Goal: Find specific page/section: Find specific page/section

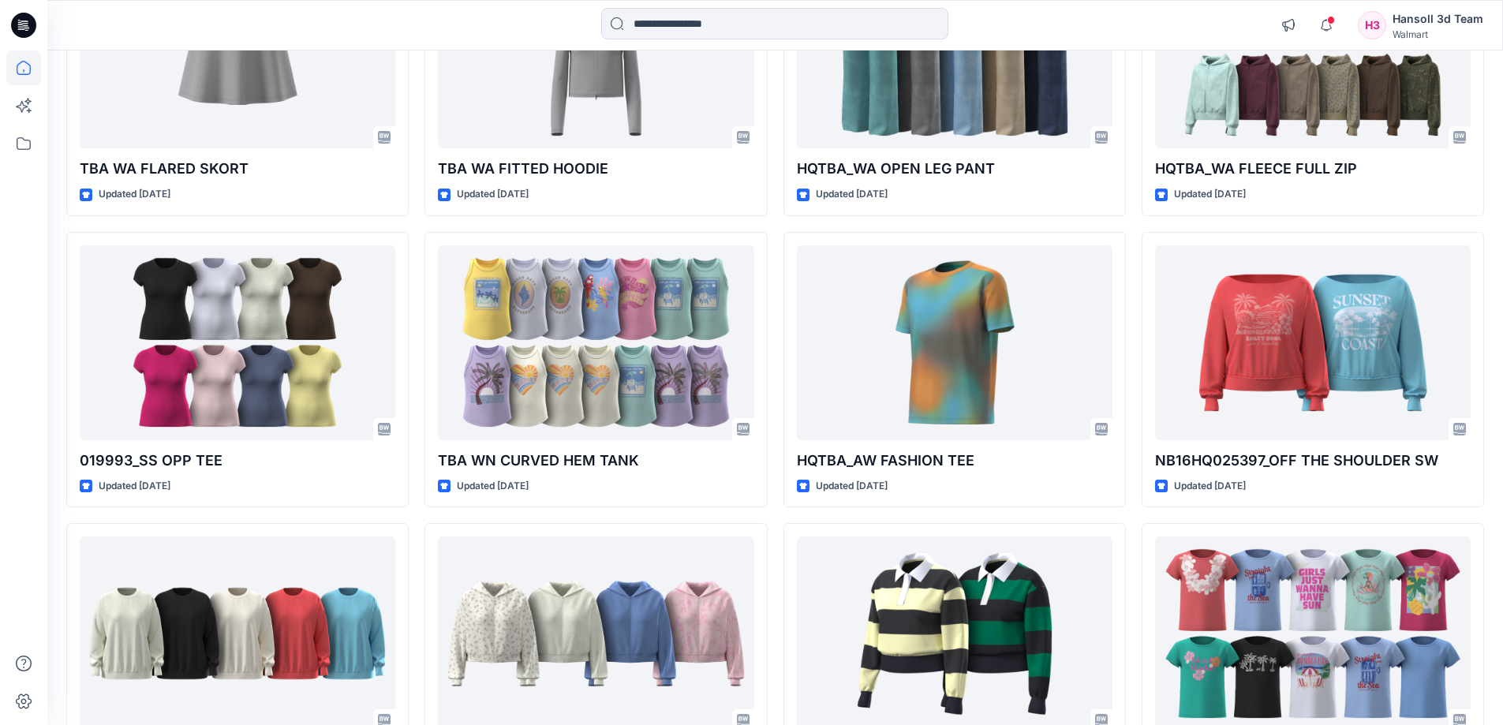
scroll to position [2177, 0]
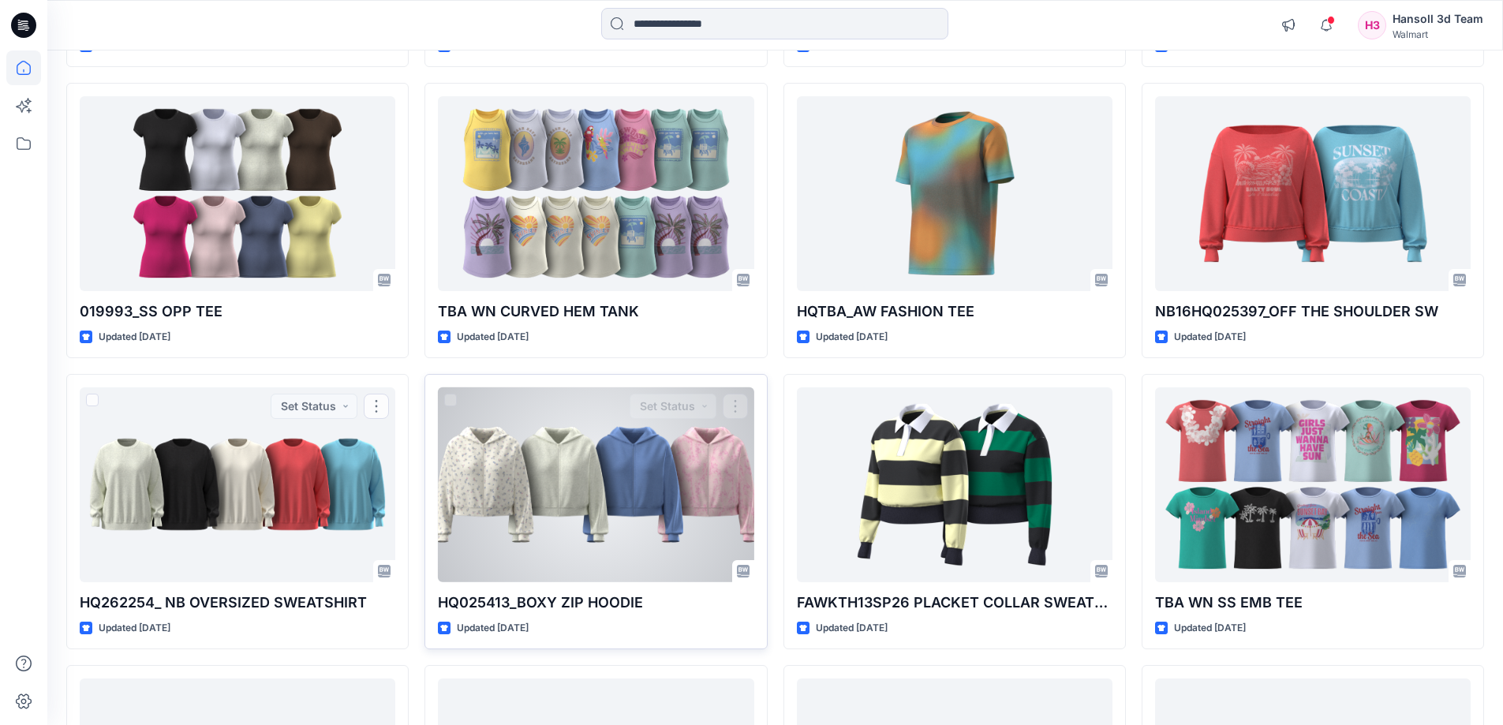
click at [455, 469] on div at bounding box center [596, 484] width 316 height 195
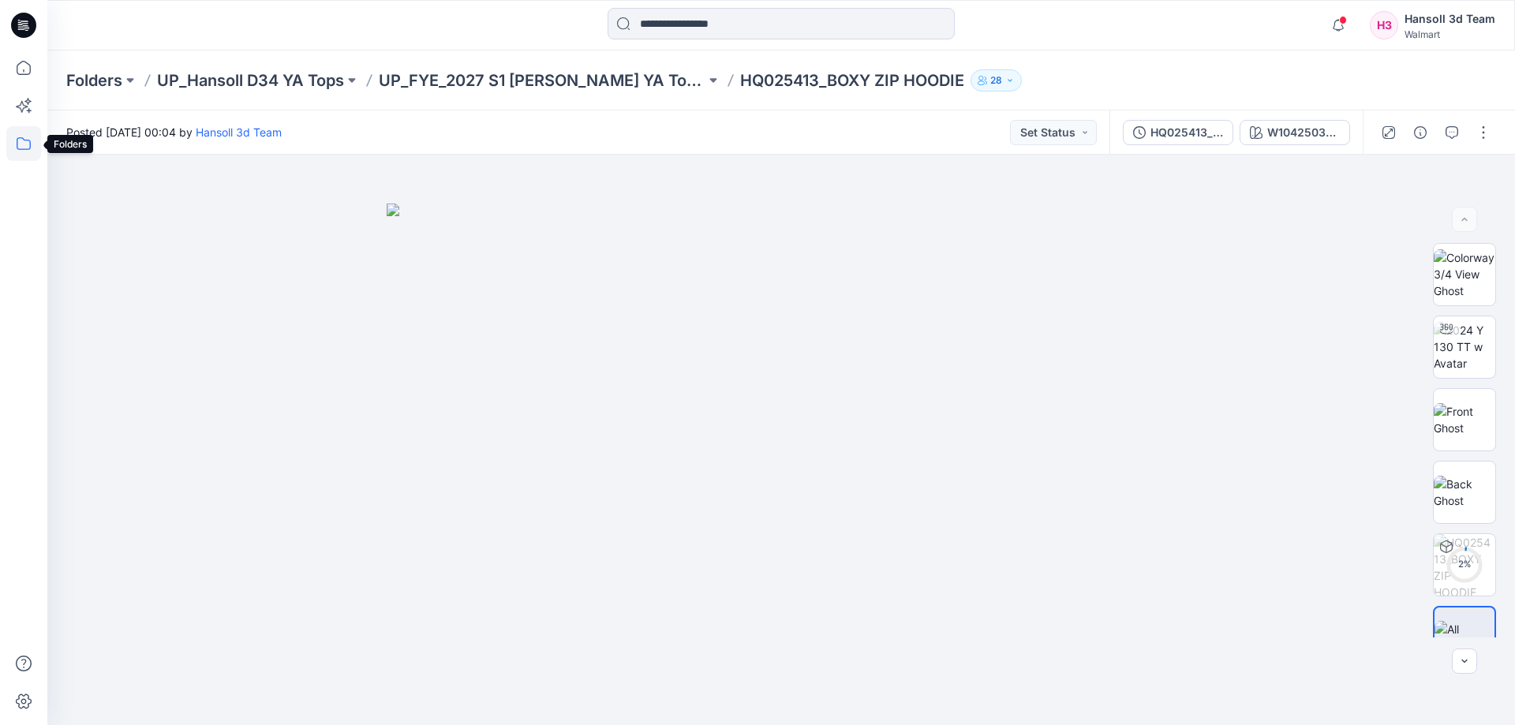
click at [9, 148] on icon at bounding box center [23, 143] width 35 height 35
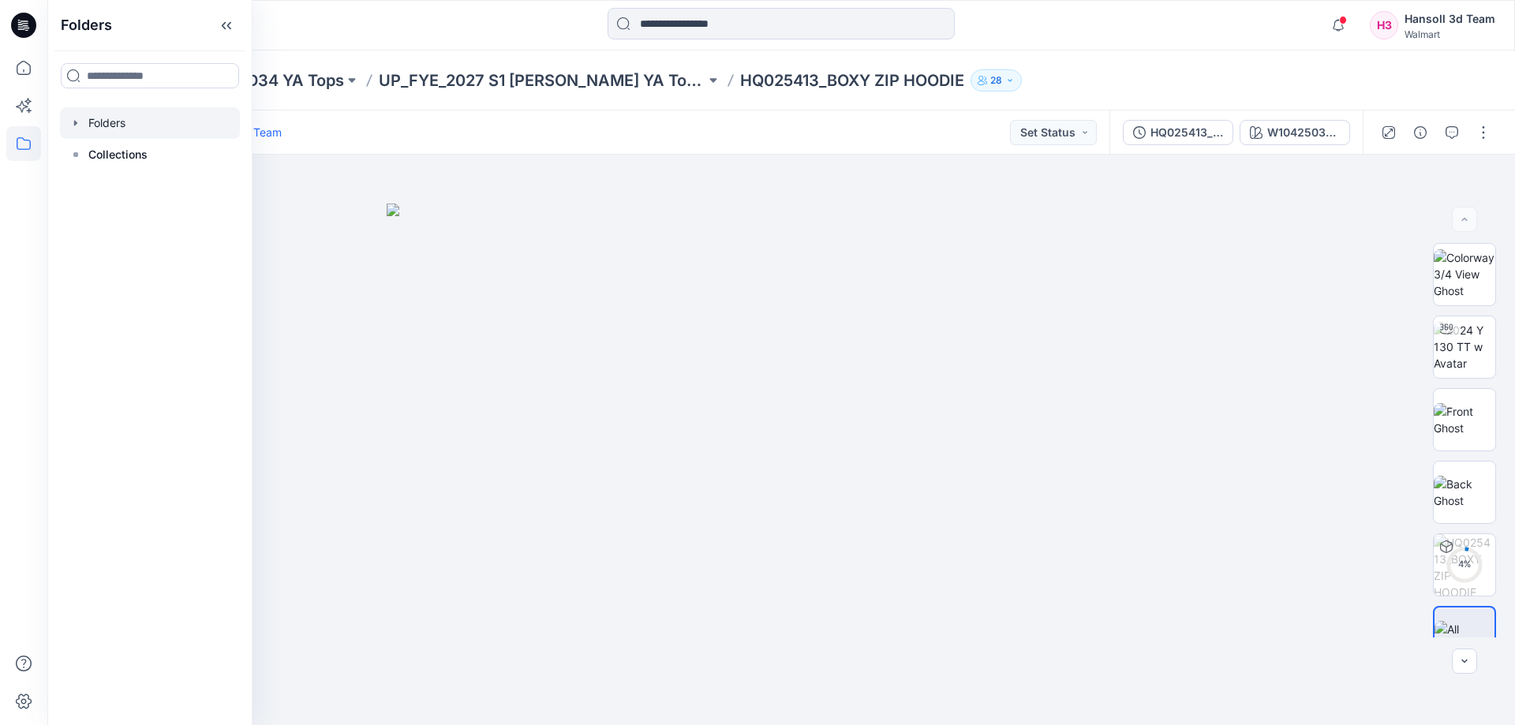
click at [105, 125] on div at bounding box center [150, 123] width 180 height 32
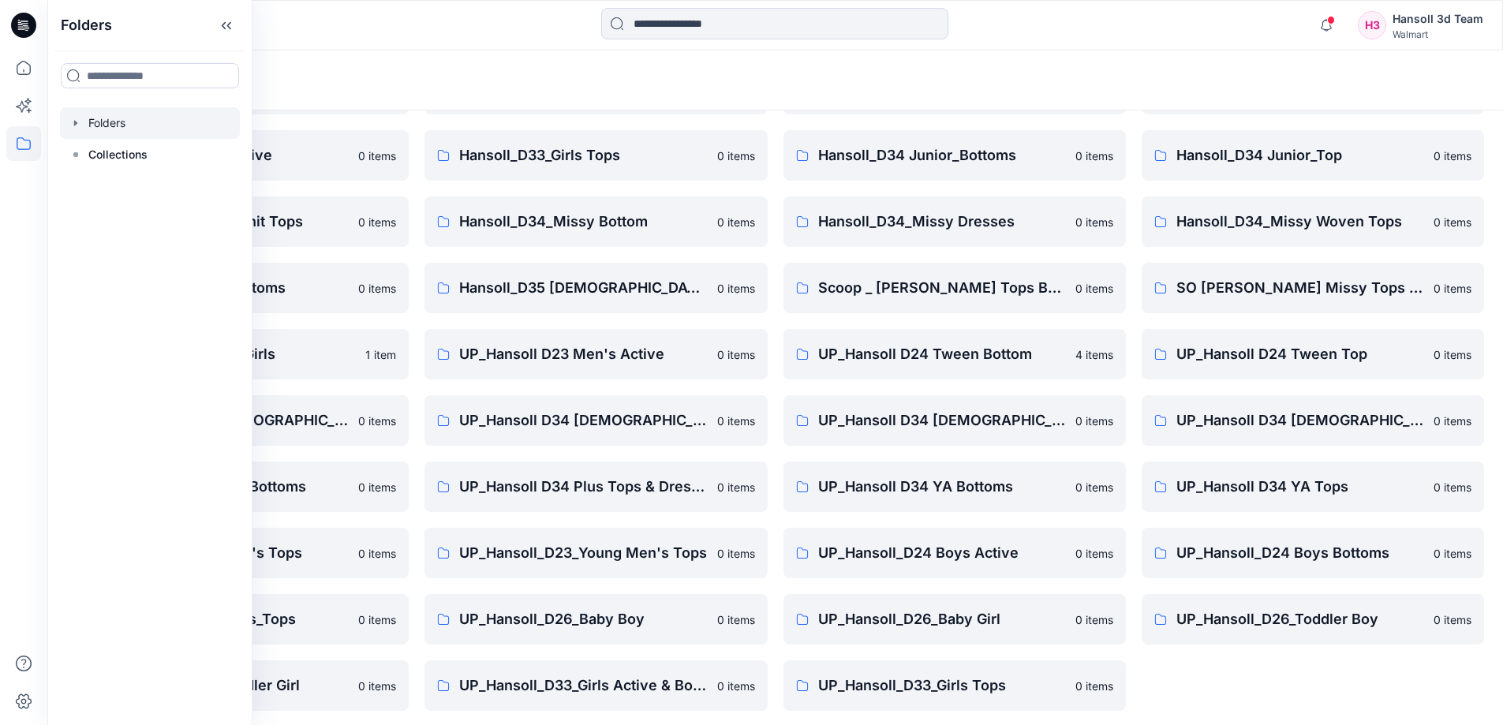
scroll to position [247, 0]
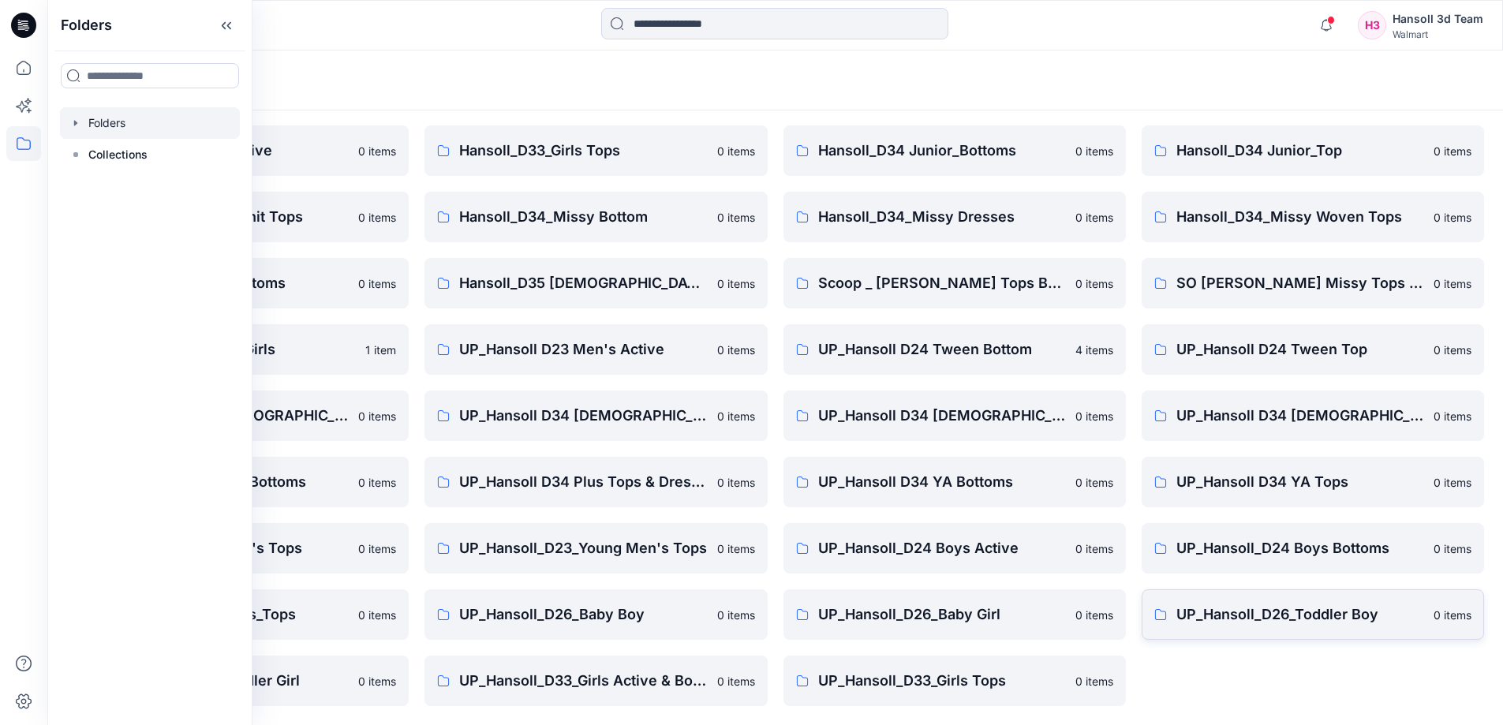
click at [1306, 616] on p "UP_Hansoll_D26_Toddler Boy" at bounding box center [1300, 614] width 248 height 22
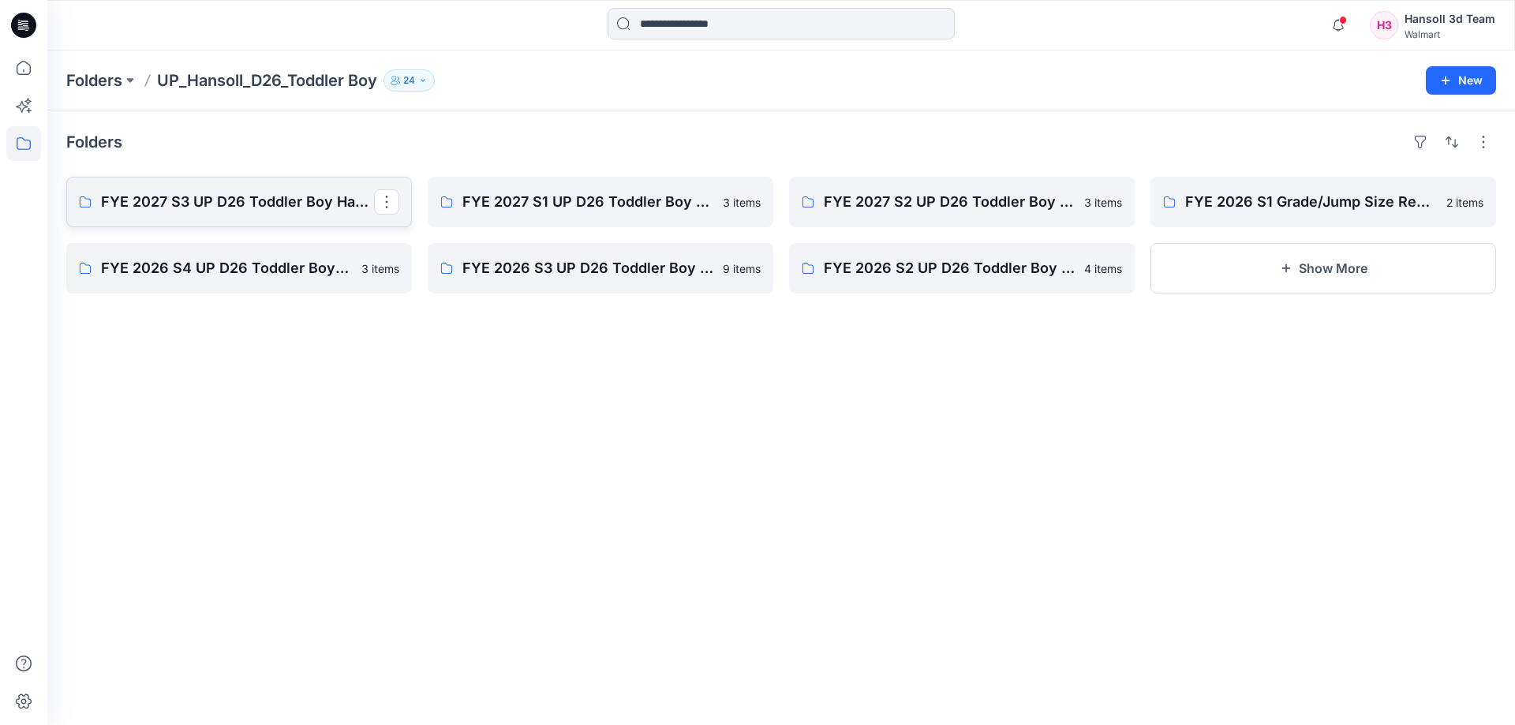
click at [240, 193] on p "FYE 2027 S3 UP D26 Toddler Boy Hansoll" at bounding box center [237, 202] width 273 height 22
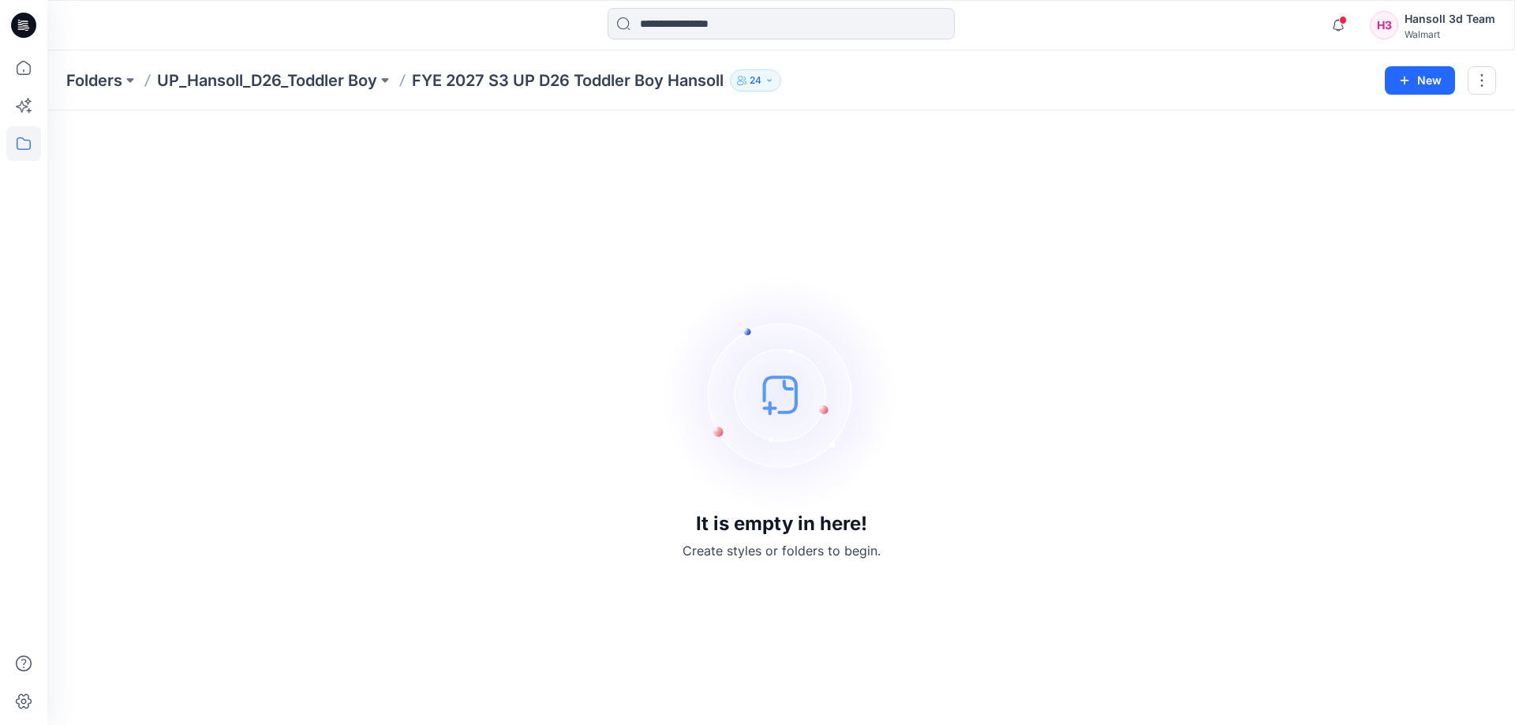
click at [334, 68] on div "Folders UP_Hansoll_D26_Toddler Boy FYE 2027 S3 UP D26 Toddler Boy Hansoll 24 New" at bounding box center [780, 80] width 1467 height 60
click at [331, 72] on p "UP_Hansoll_D26_Toddler Boy" at bounding box center [267, 80] width 220 height 22
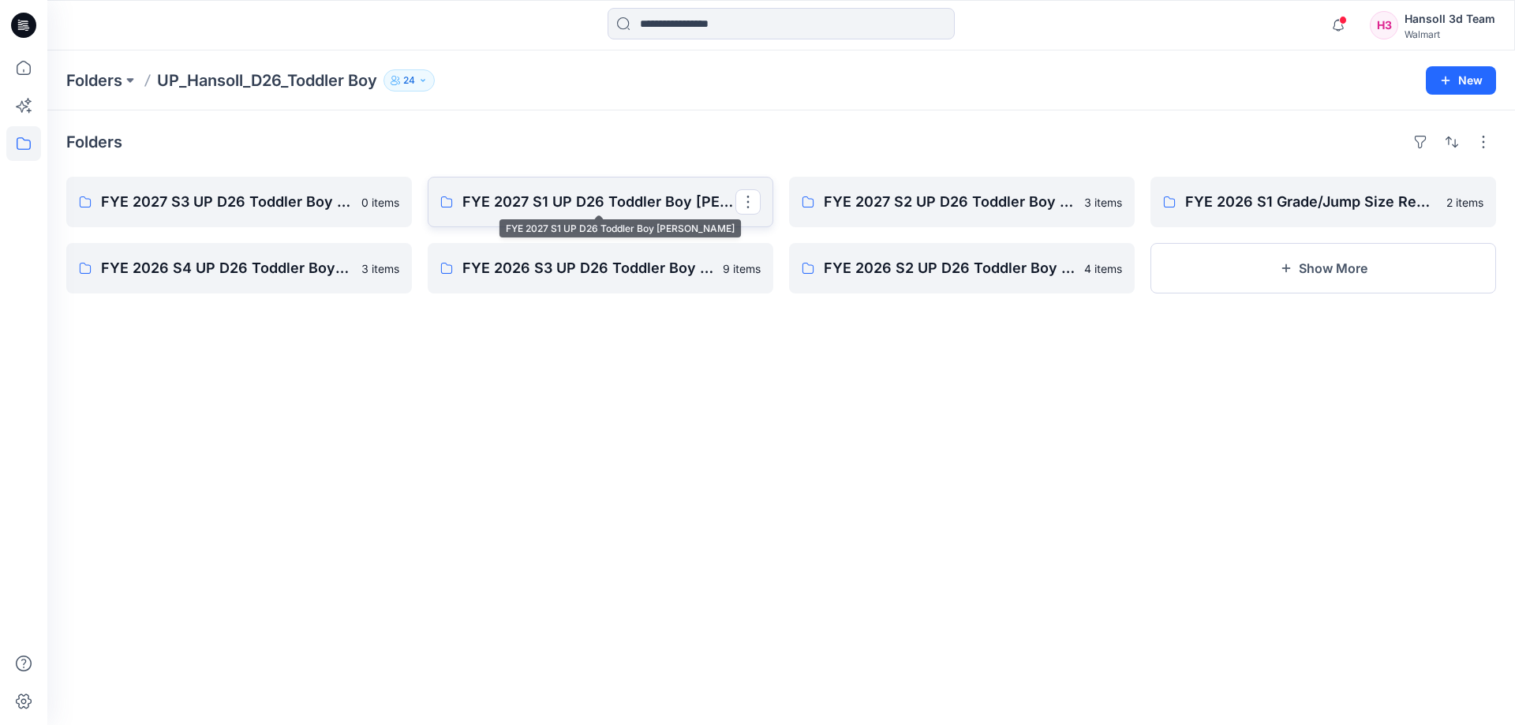
click at [574, 199] on p "FYE 2027 S1 UP D26 Toddler Boy [PERSON_NAME]" at bounding box center [598, 202] width 273 height 22
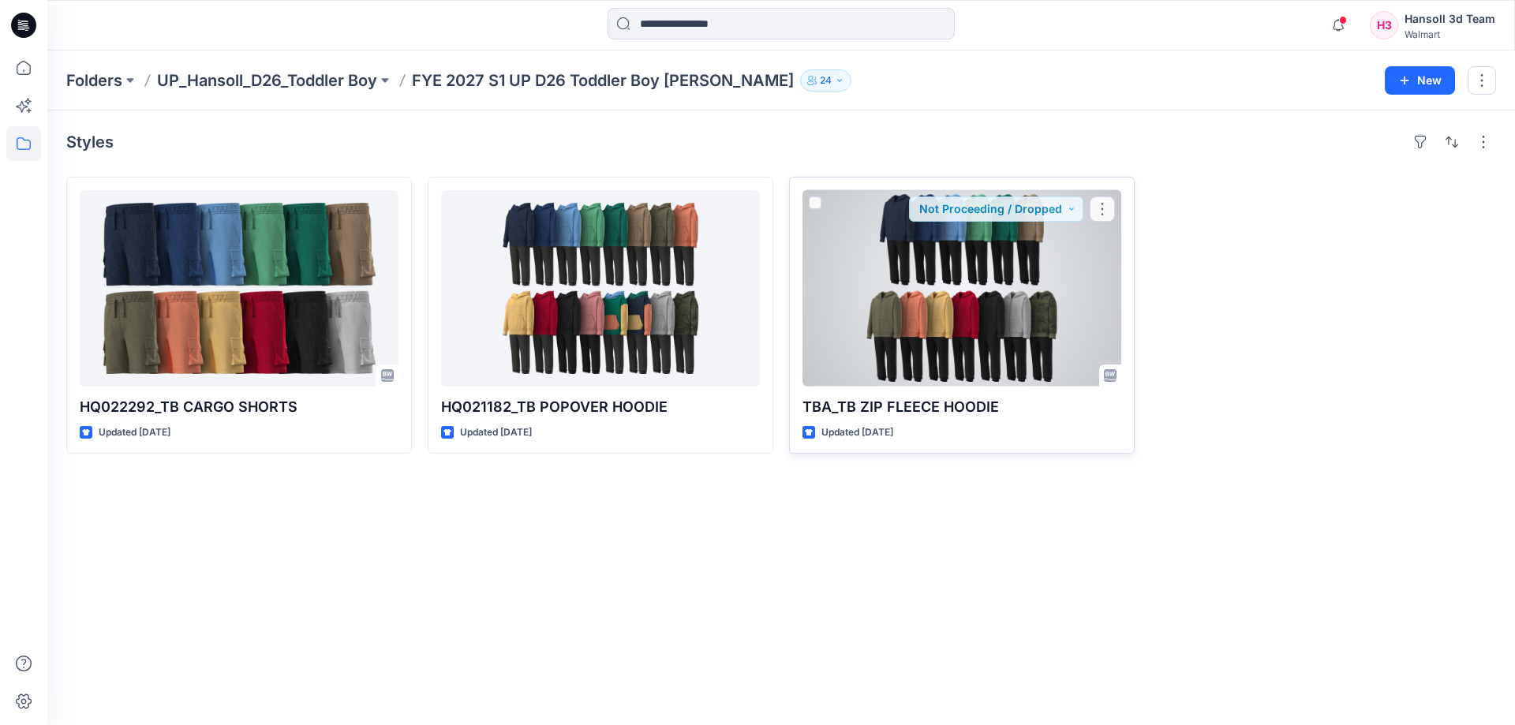
click at [887, 271] on div at bounding box center [961, 288] width 319 height 196
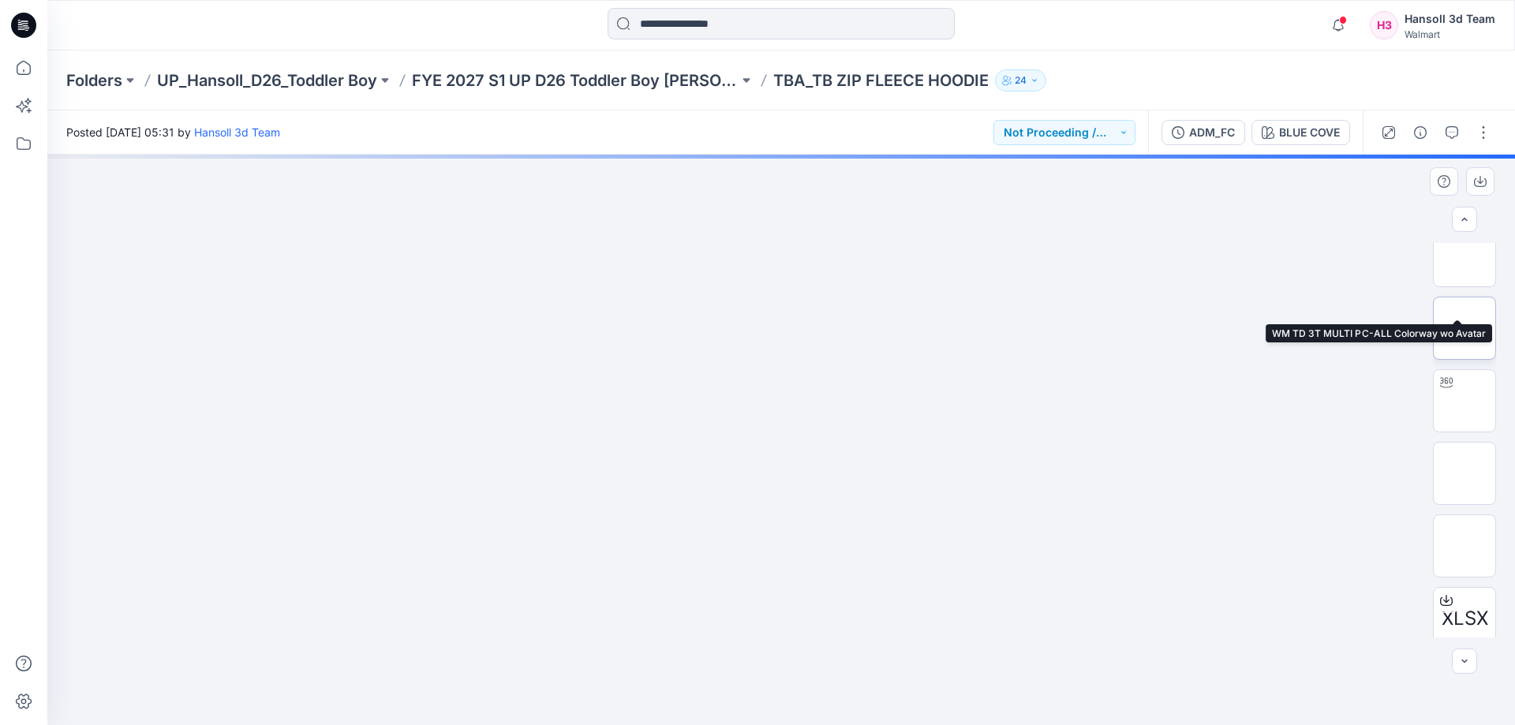
scroll to position [322, 0]
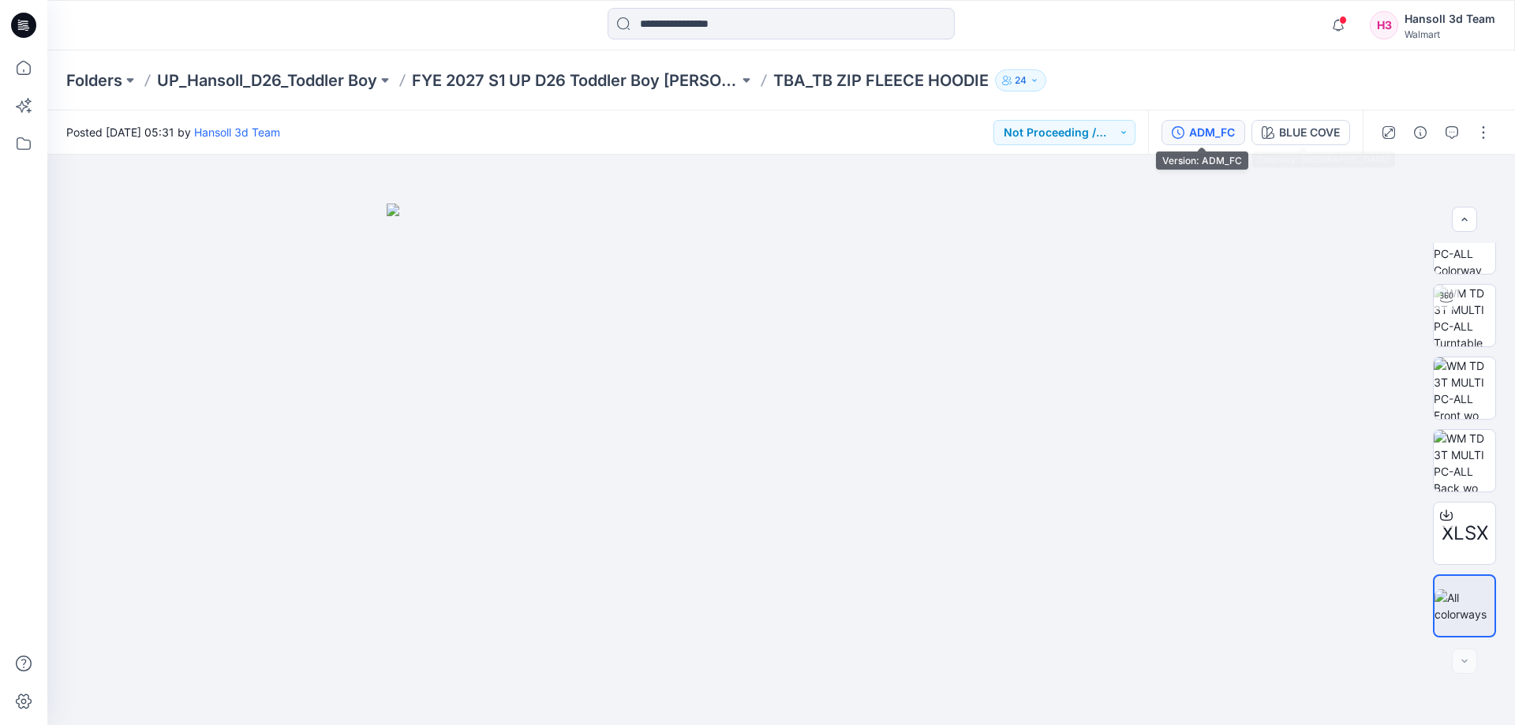
click at [1235, 126] on button "ADM_FC" at bounding box center [1203, 132] width 84 height 25
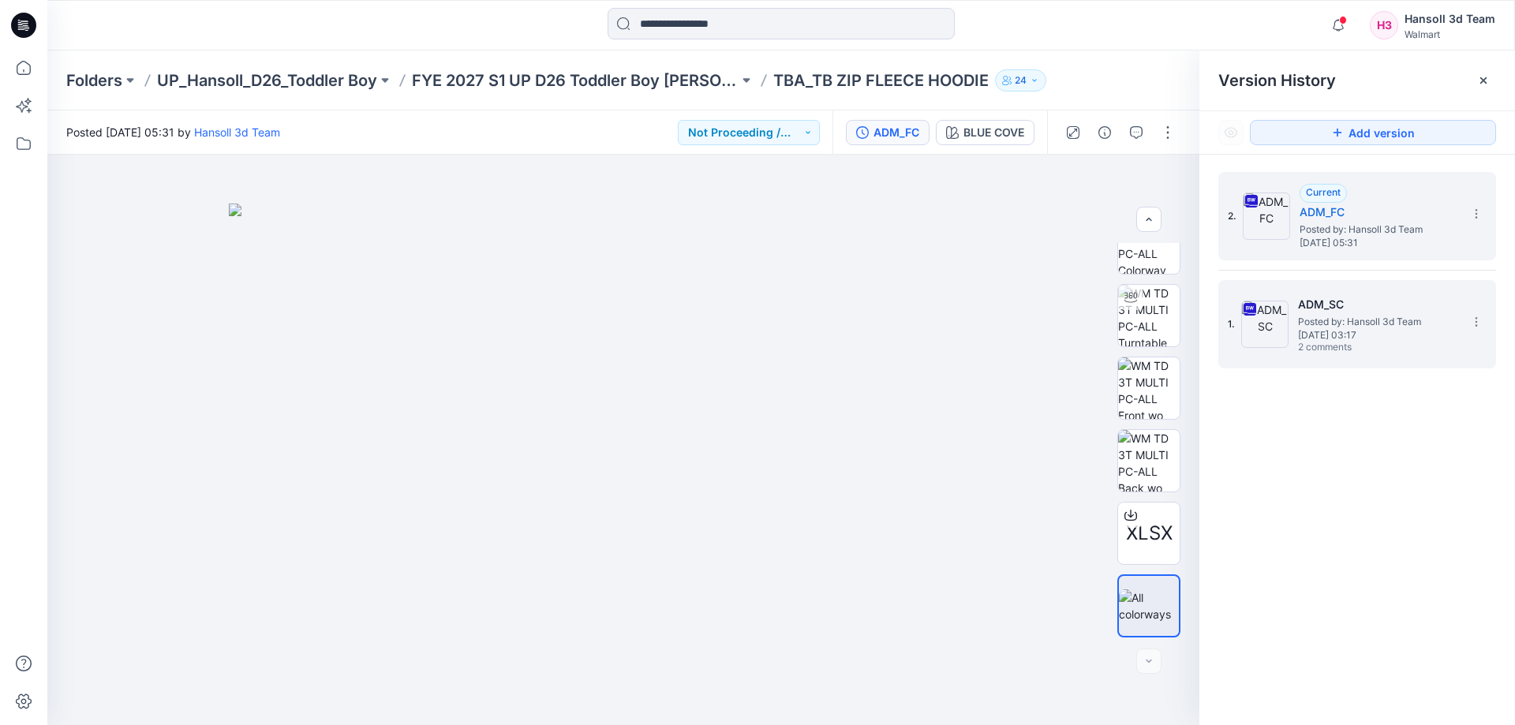
click at [1350, 312] on h5 "ADM_SC" at bounding box center [1377, 304] width 158 height 19
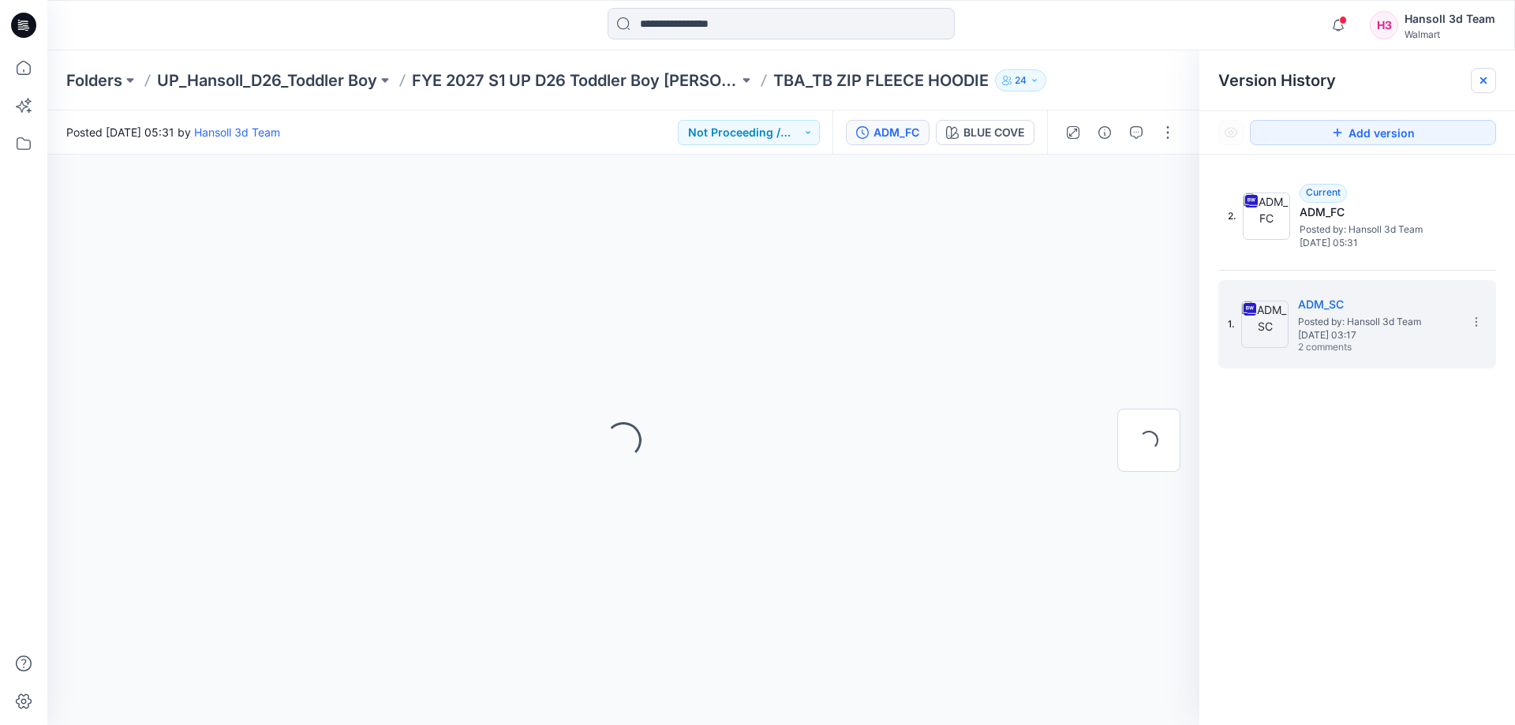
click at [1474, 85] on div at bounding box center [1482, 80] width 25 height 25
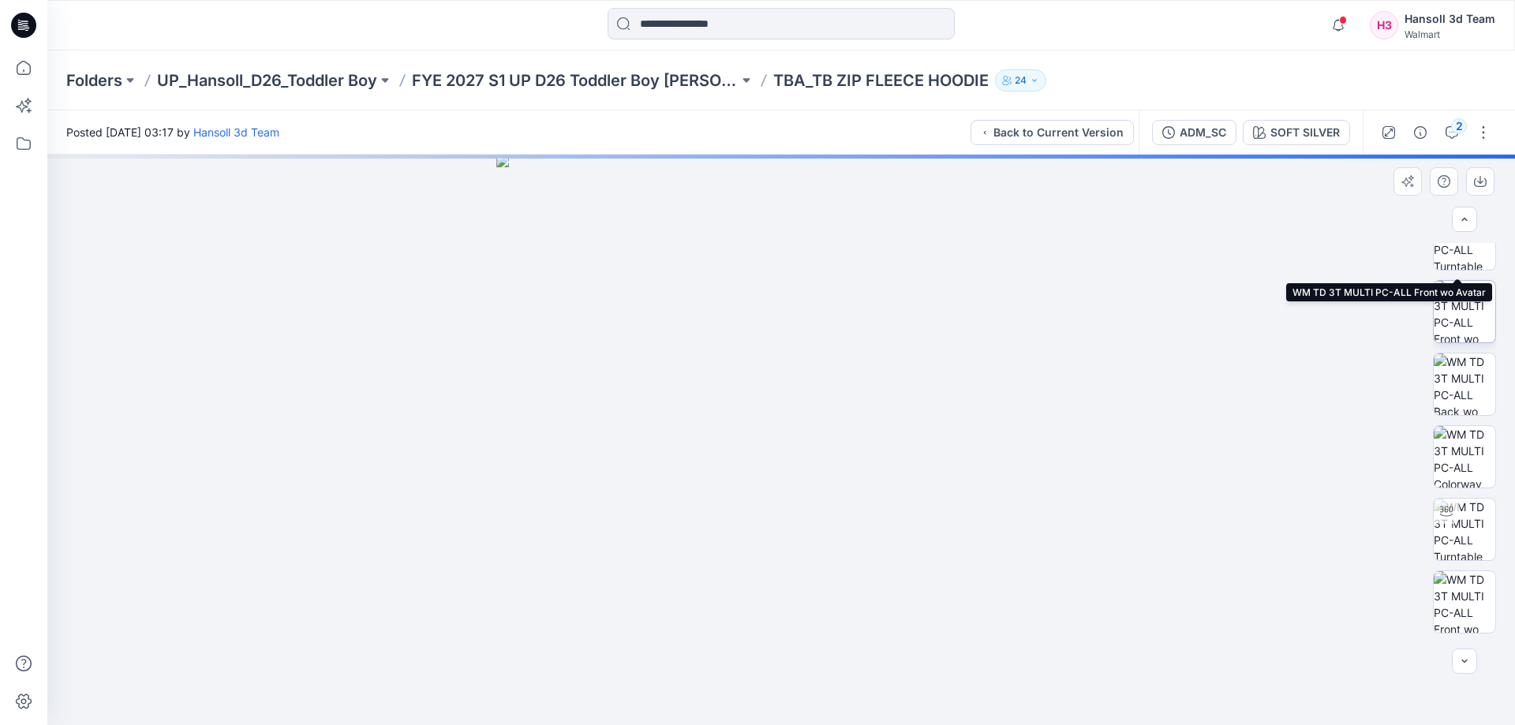
scroll to position [177, 0]
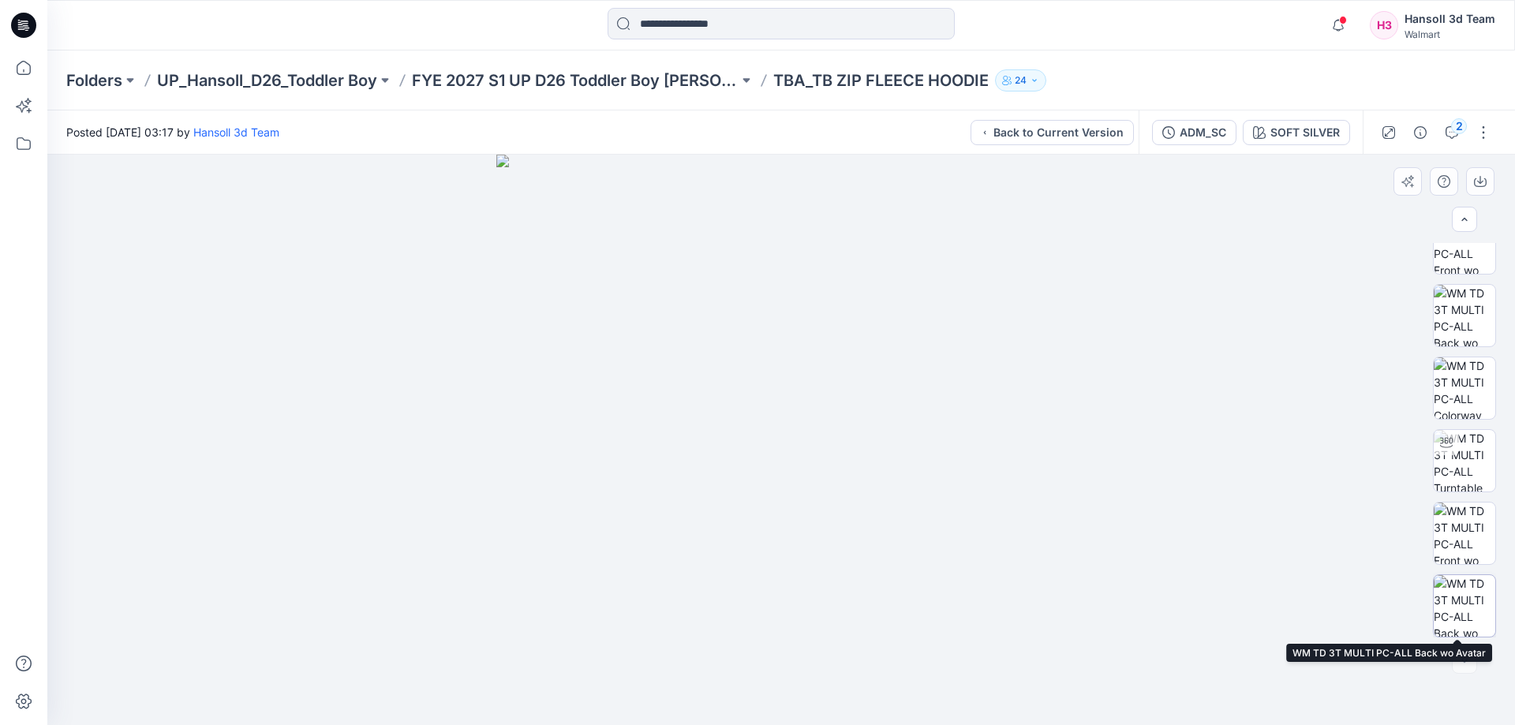
click at [1455, 624] on img at bounding box center [1464, 606] width 62 height 62
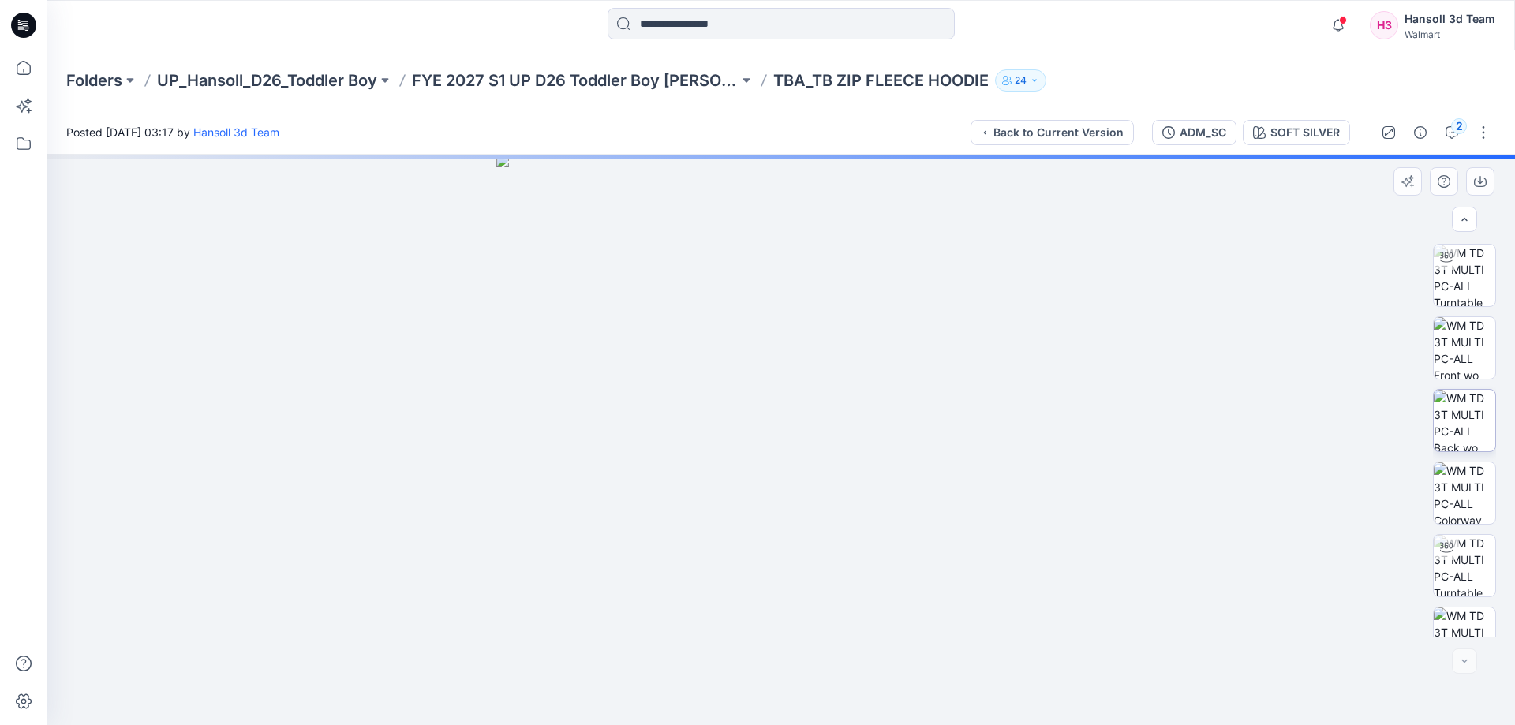
scroll to position [0, 0]
click at [1459, 553] on img at bounding box center [1464, 565] width 62 height 62
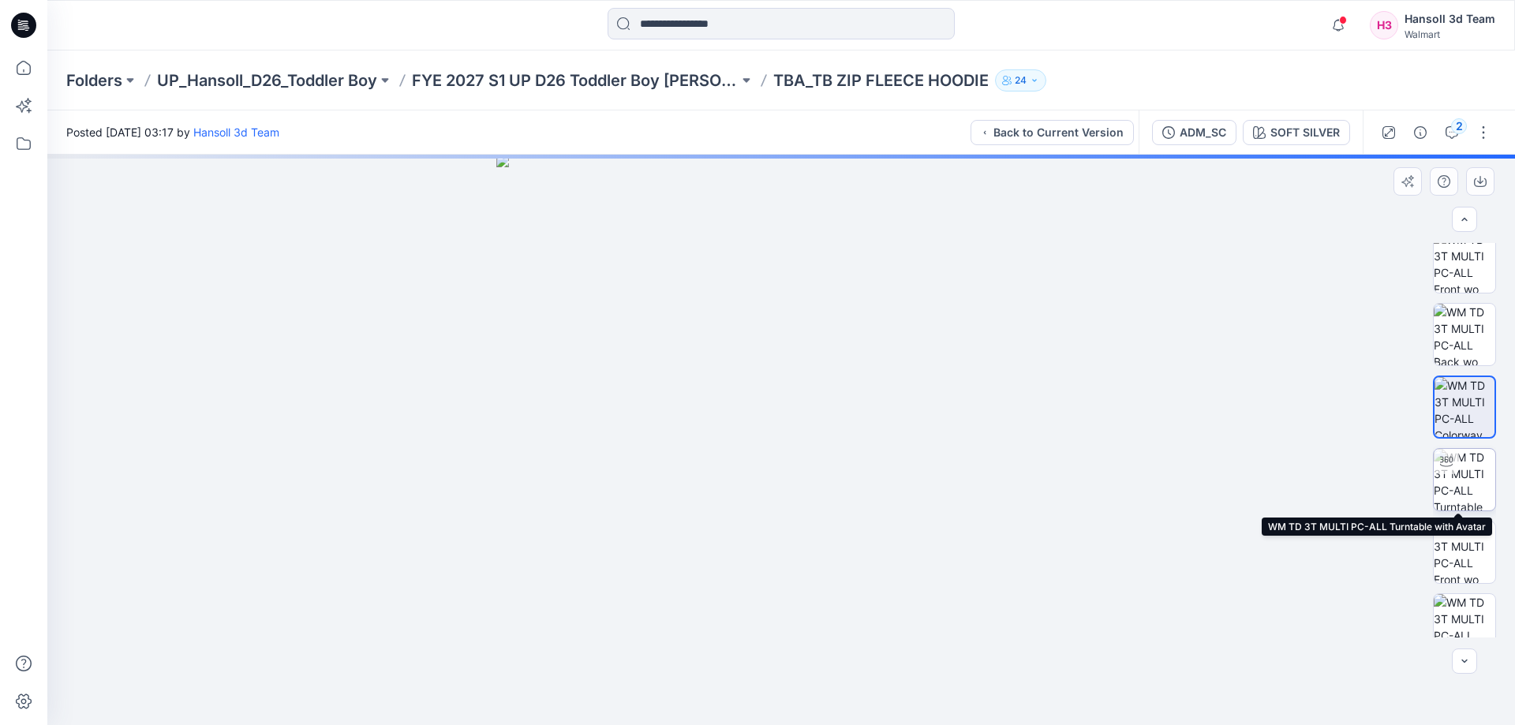
click at [1450, 486] on img at bounding box center [1464, 480] width 62 height 62
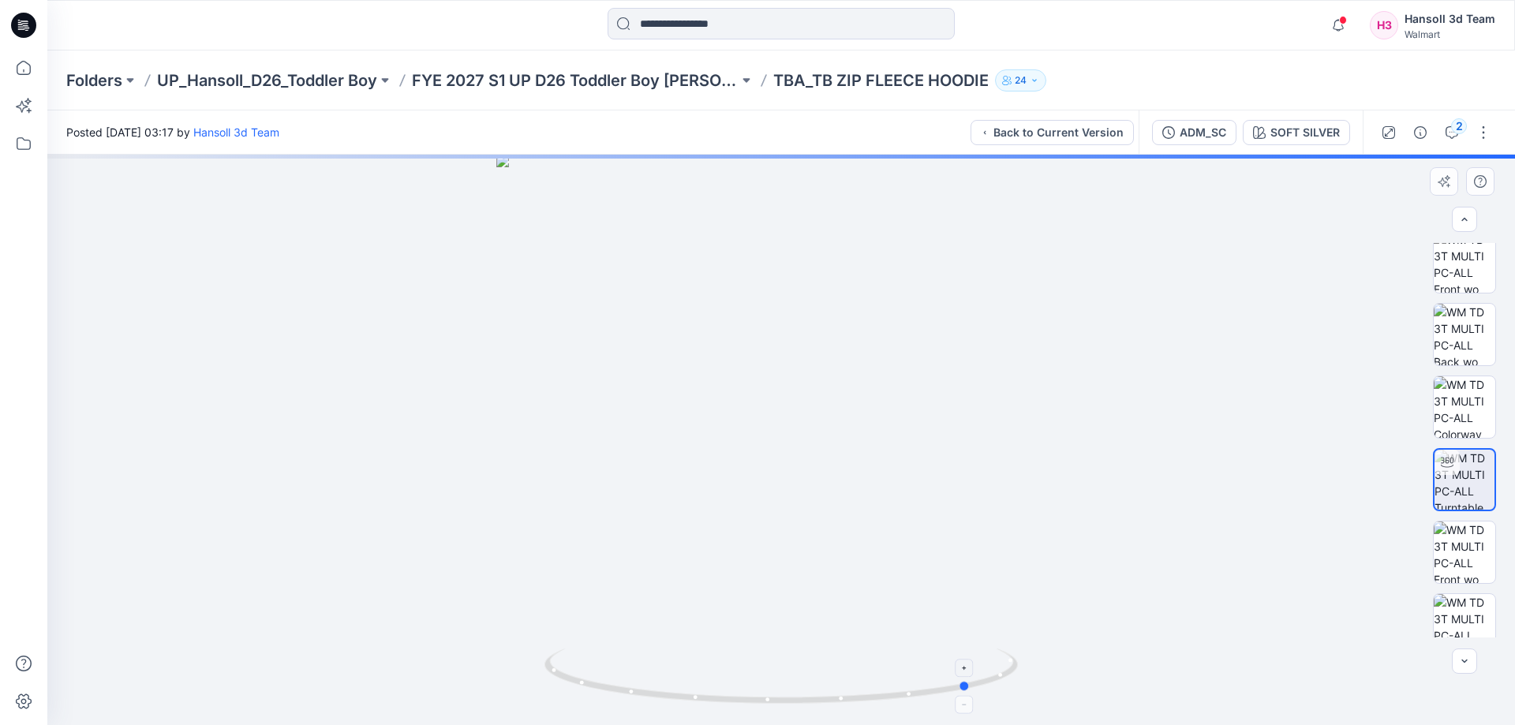
drag, startPoint x: 988, startPoint y: 659, endPoint x: 719, endPoint y: 665, distance: 268.3
click at [719, 665] on icon at bounding box center [782, 677] width 477 height 59
click at [1451, 135] on icon "button" at bounding box center [1451, 132] width 13 height 13
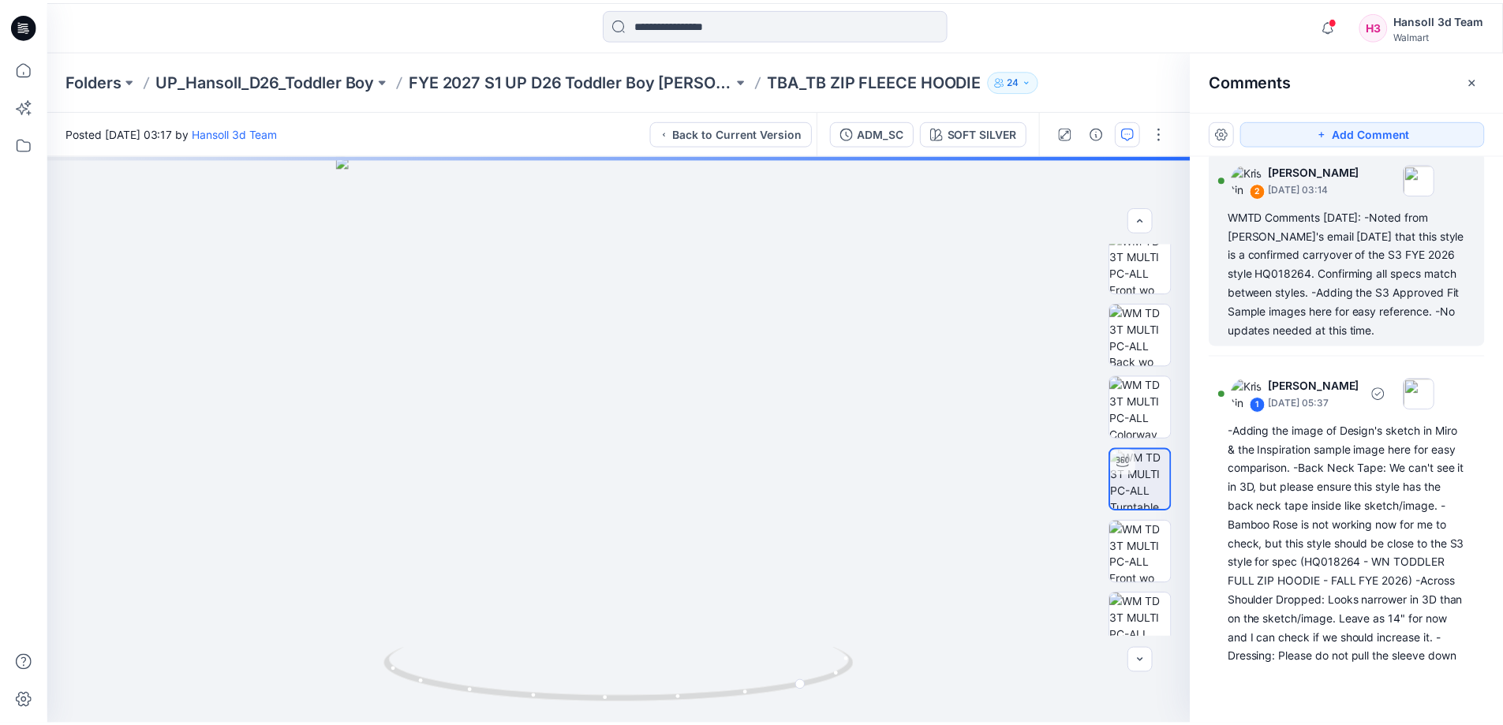
scroll to position [0, 0]
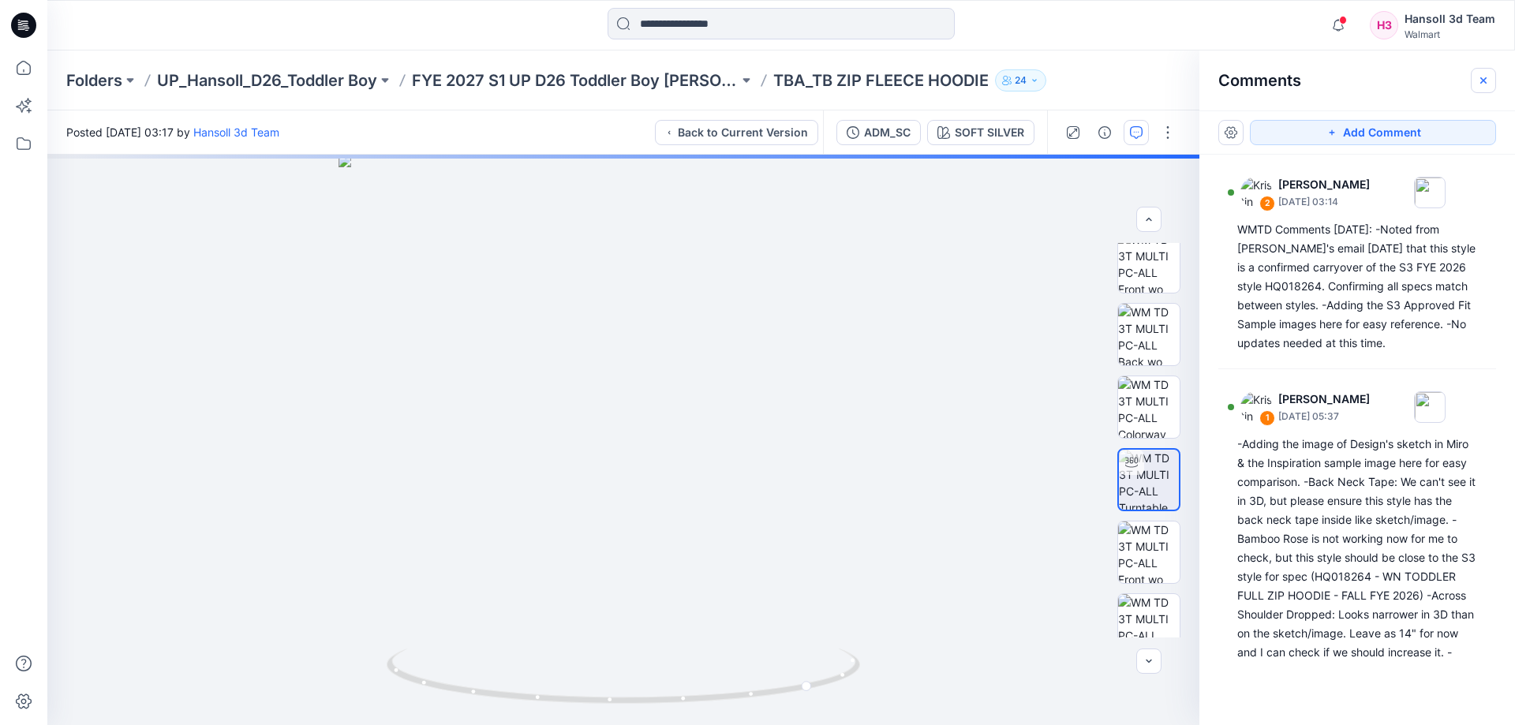
click at [1486, 84] on icon "button" at bounding box center [1483, 80] width 13 height 13
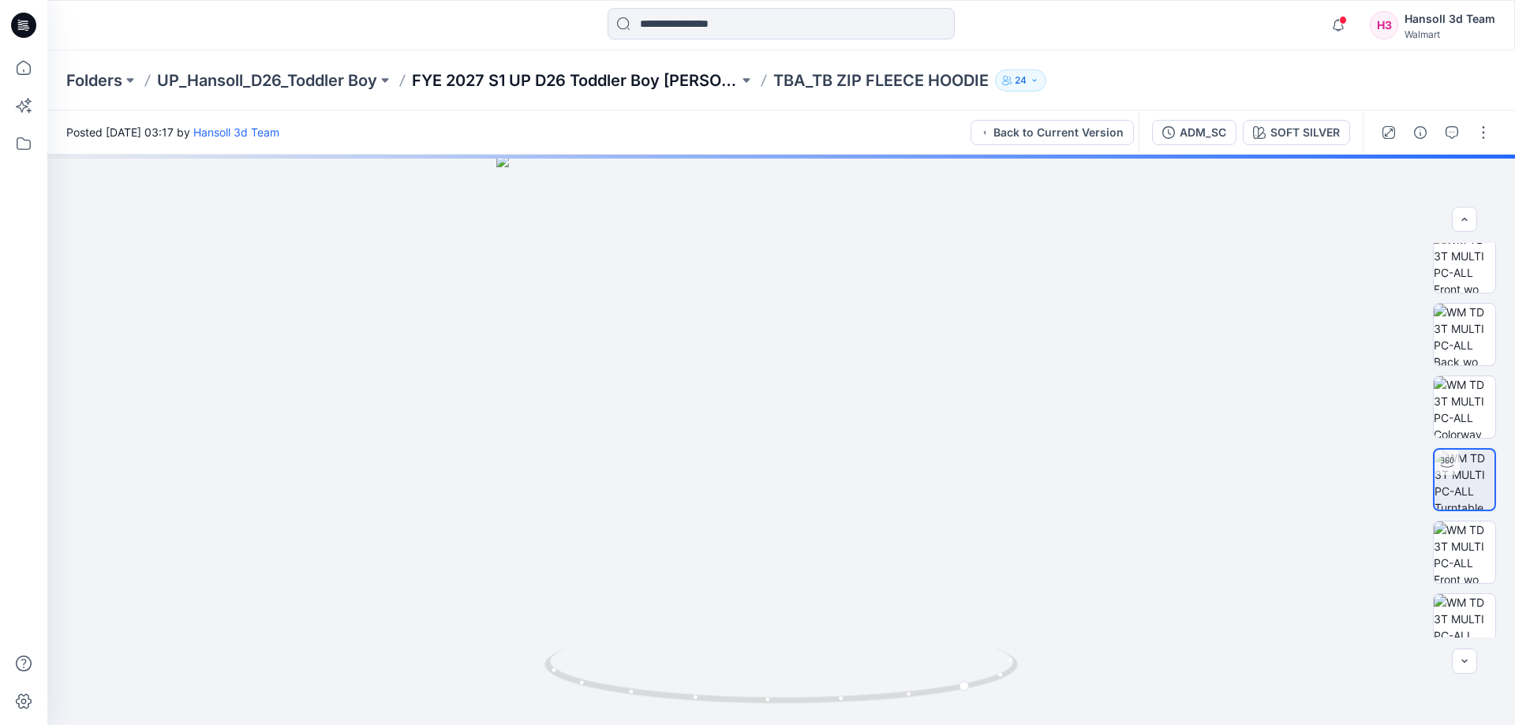
click at [689, 87] on p "FYE 2027 S1 UP D26 Toddler Boy [PERSON_NAME]" at bounding box center [575, 80] width 327 height 22
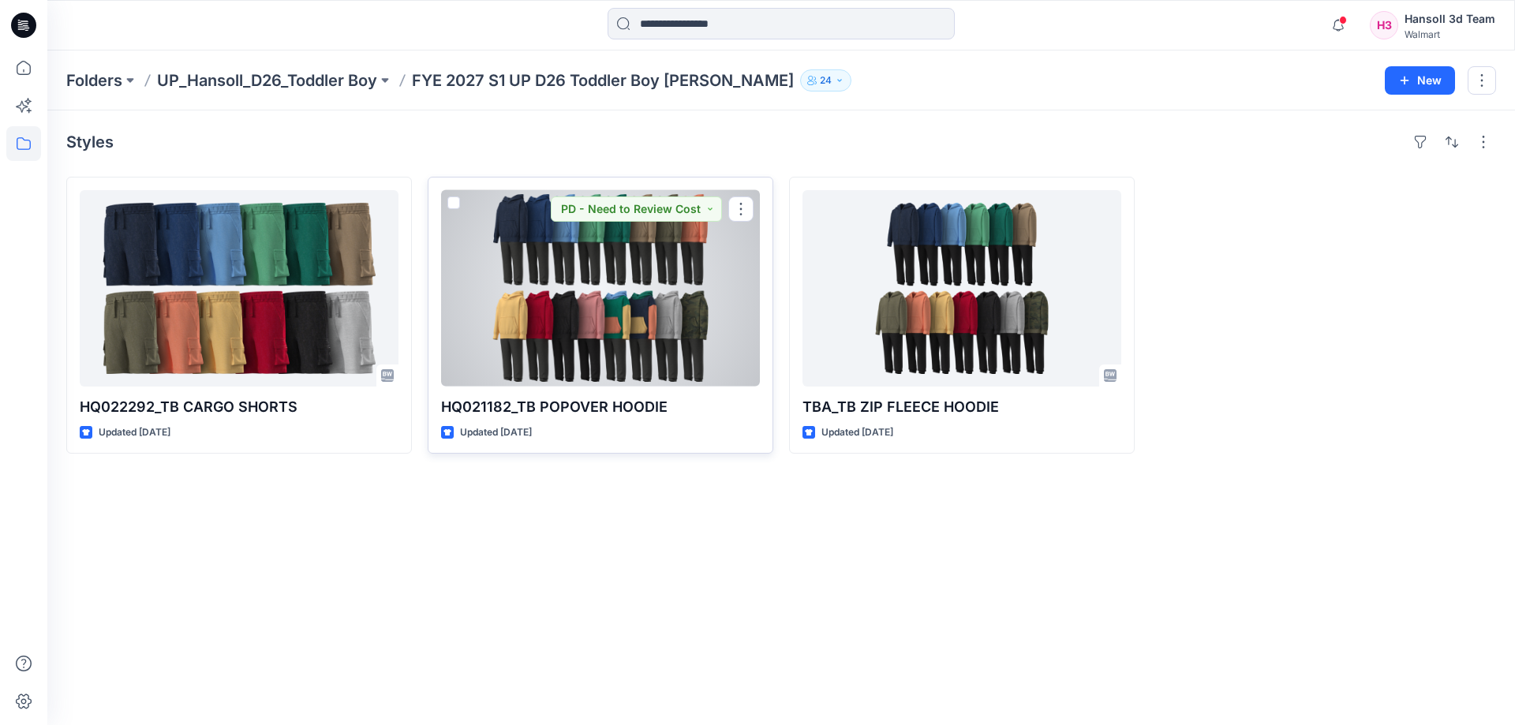
click at [596, 283] on div at bounding box center [600, 288] width 319 height 196
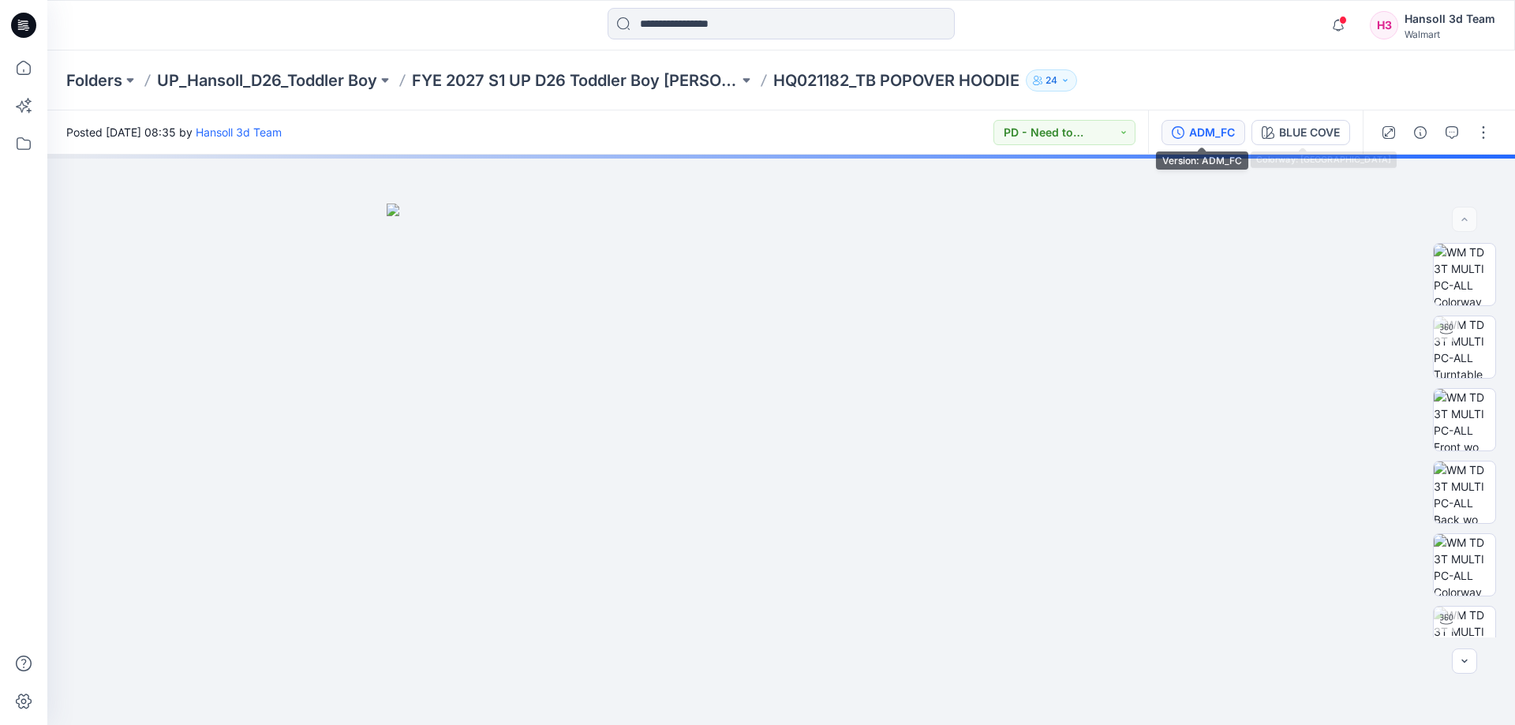
click at [1205, 125] on div "ADM_FC" at bounding box center [1212, 132] width 46 height 17
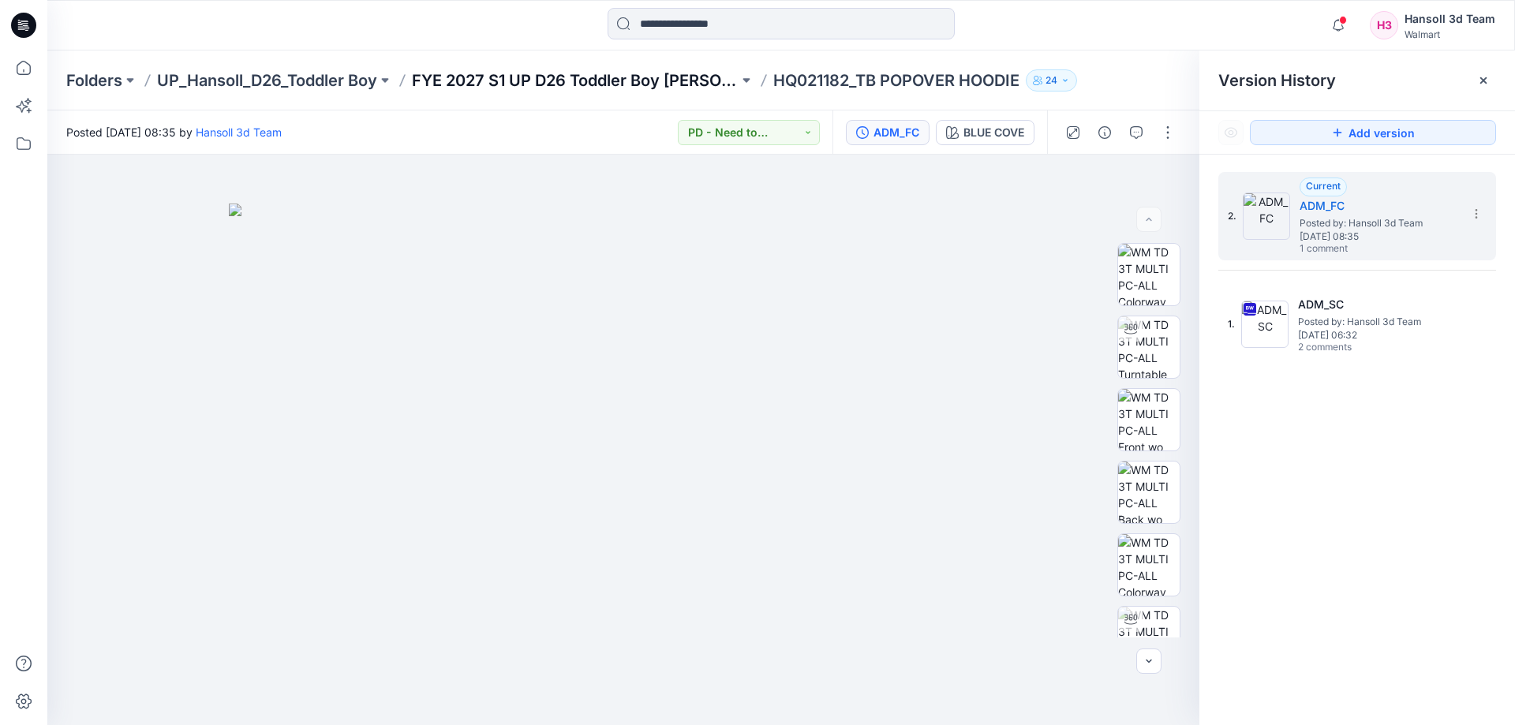
click at [683, 86] on p "FYE 2027 S1 UP D26 Toddler Boy [PERSON_NAME]" at bounding box center [575, 80] width 327 height 22
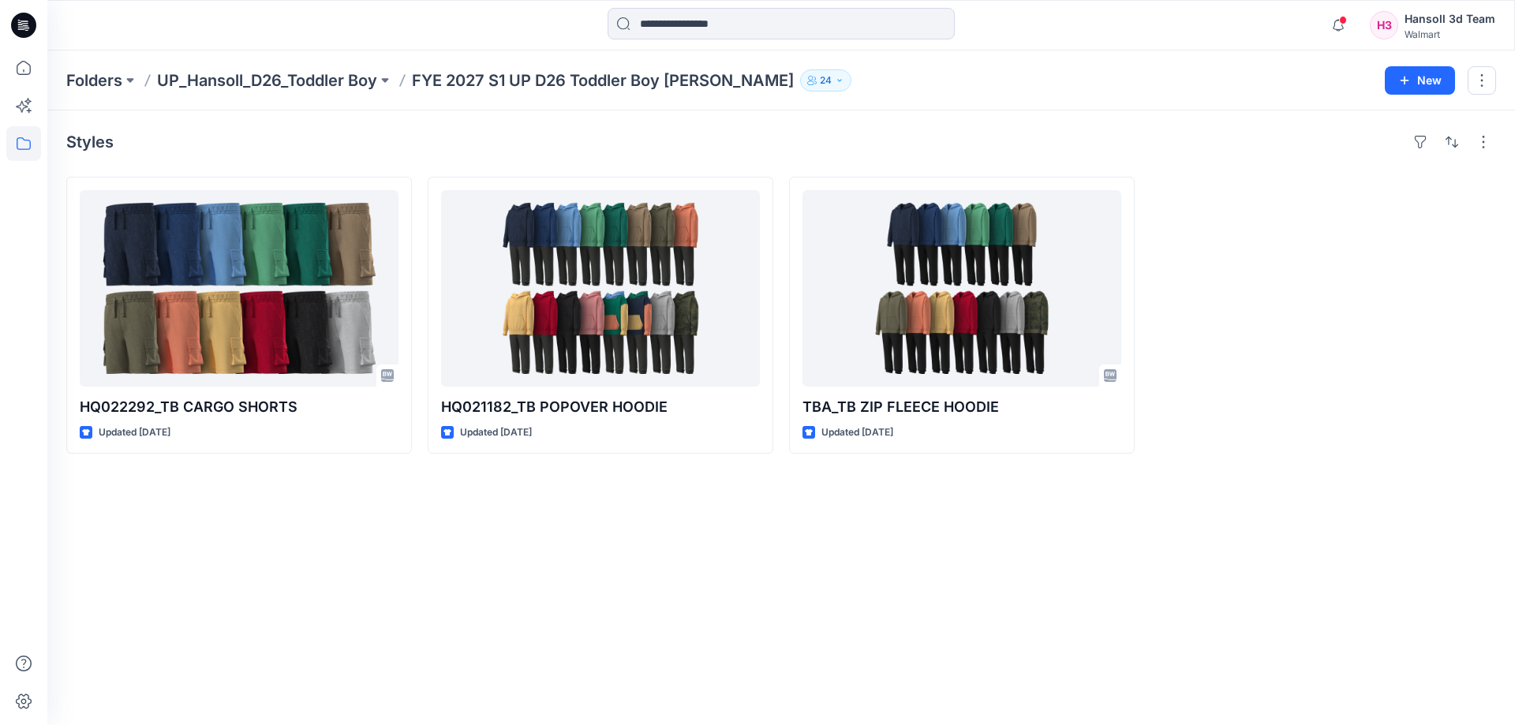
click at [331, 50] on div "Notifications Your style HQTBA_WA FLEECE WASH CARDIGAN is ready 1 hours ago [ME…" at bounding box center [780, 25] width 1467 height 50
click at [314, 81] on p "UP_Hansoll_D26_Toddler Boy" at bounding box center [267, 80] width 220 height 22
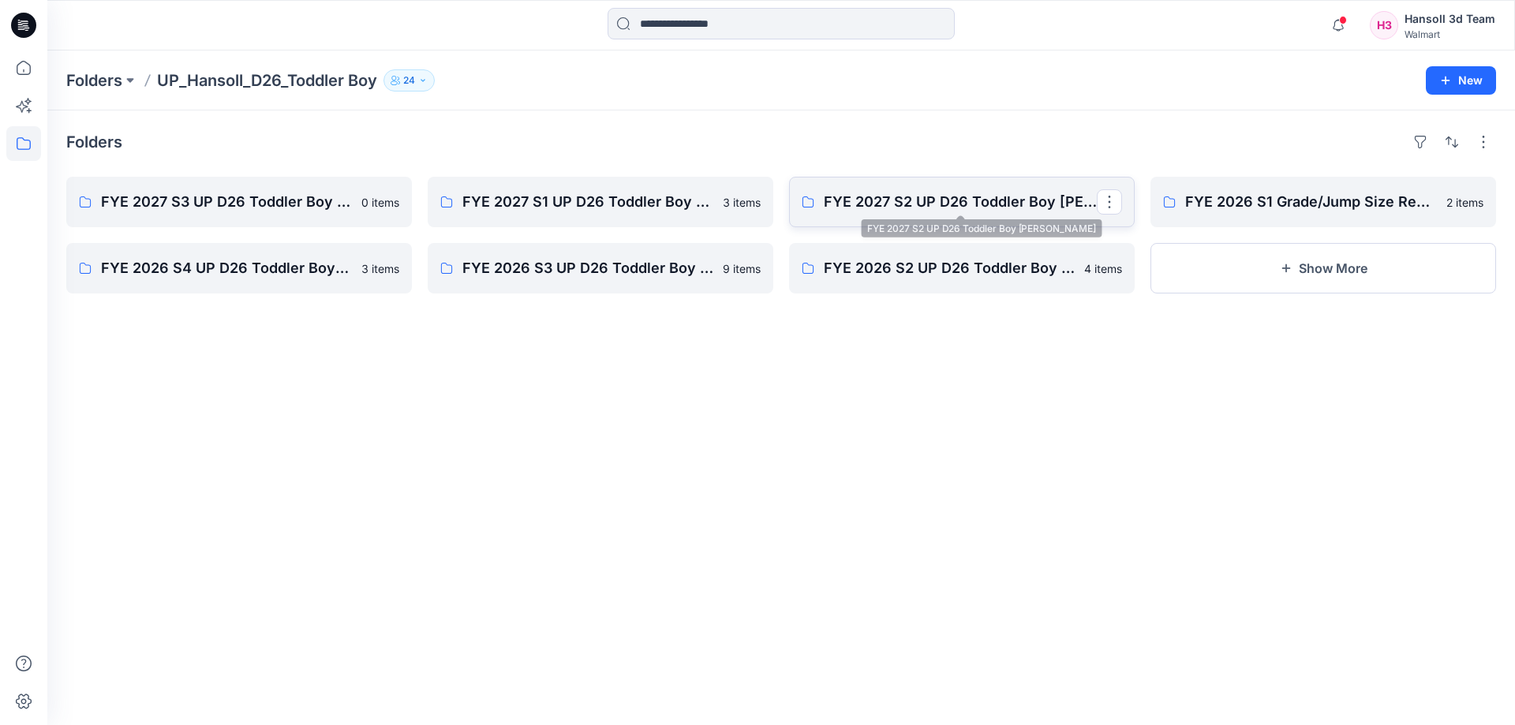
click at [879, 198] on p "FYE 2027 S2 UP D26 Toddler Boy [PERSON_NAME]" at bounding box center [960, 202] width 273 height 22
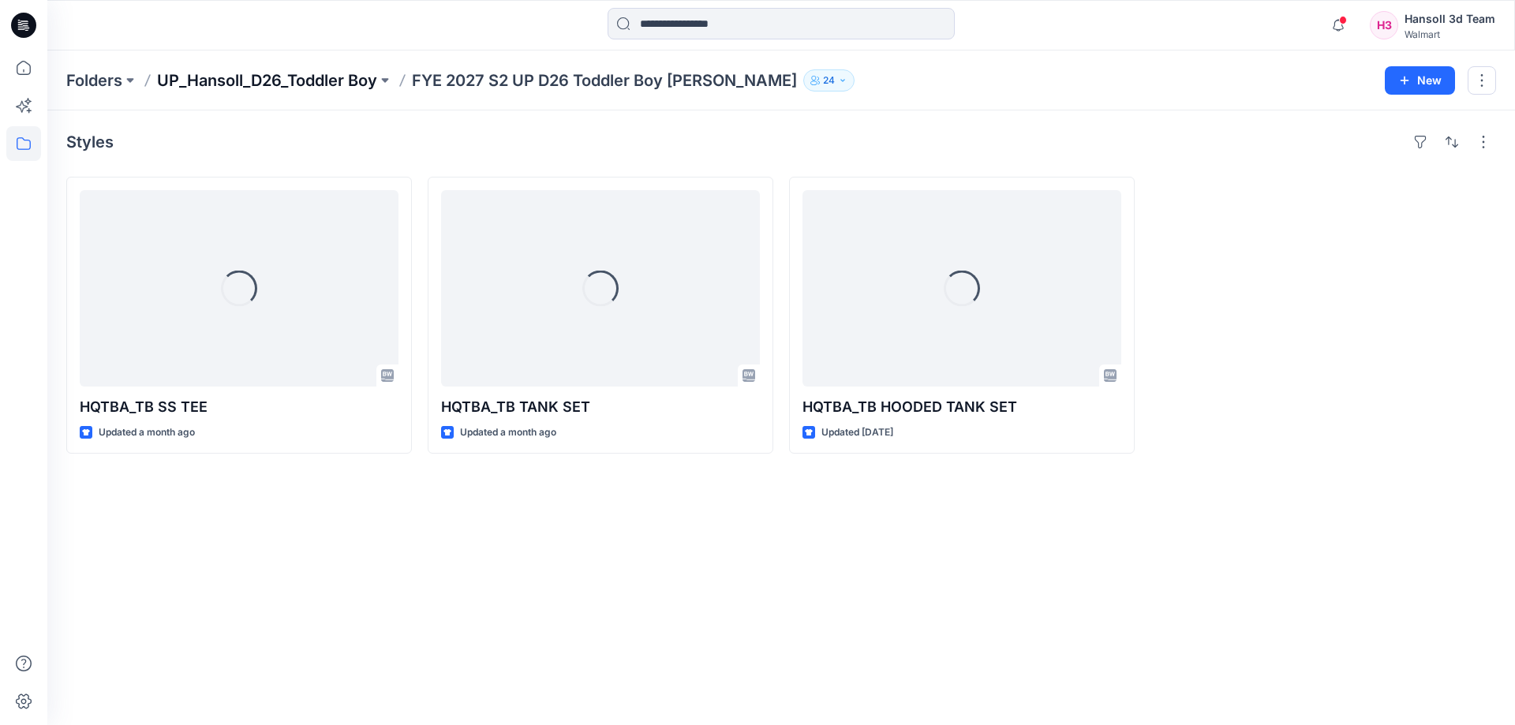
drag, startPoint x: 276, startPoint y: 98, endPoint x: 286, endPoint y: 89, distance: 12.8
click at [277, 99] on div "Folders UP_Hansoll_D26_Toddler Boy FYE 2027 S2 UP D26 Toddler Boy Hansoll 24 New" at bounding box center [780, 80] width 1467 height 60
click at [301, 80] on p "UP_Hansoll_D26_Toddler Boy" at bounding box center [267, 80] width 220 height 22
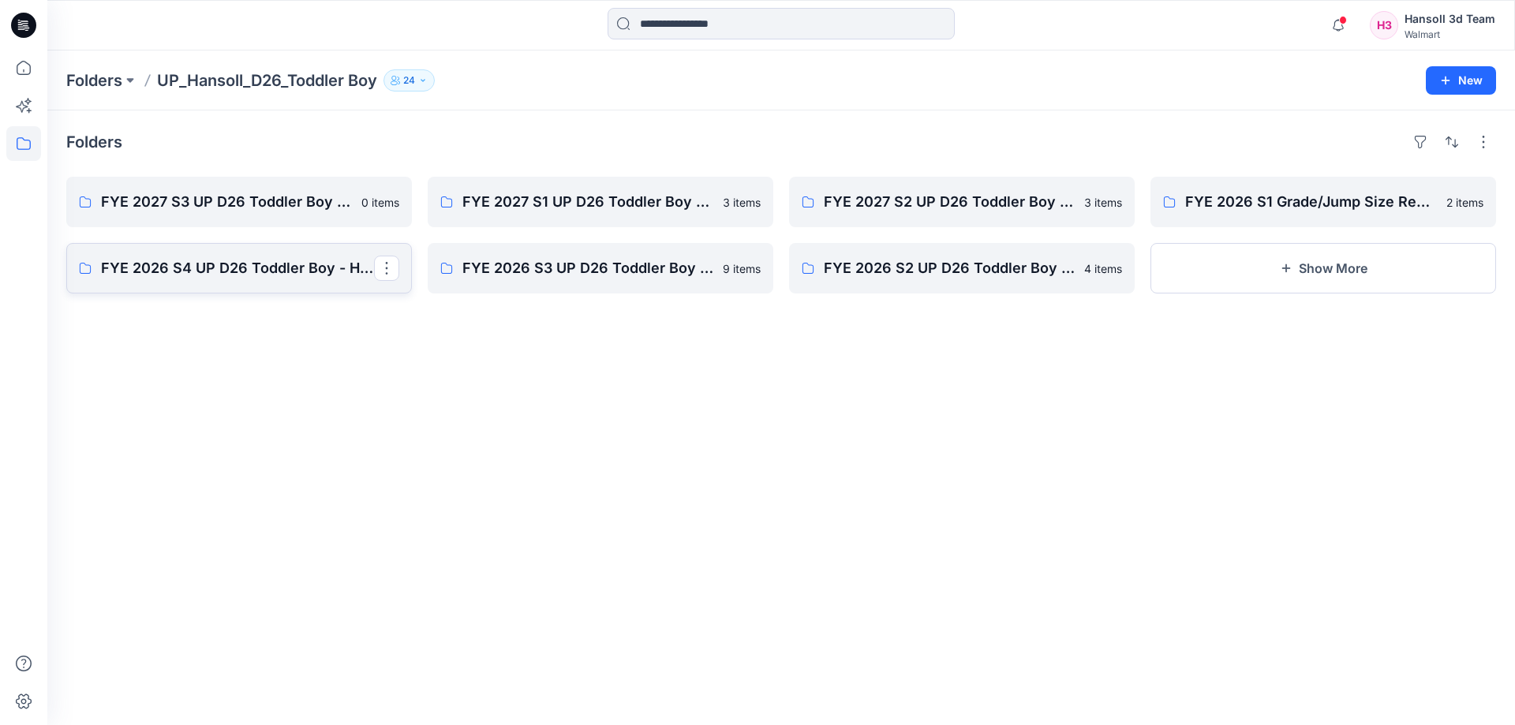
click at [237, 266] on p "FYE 2026 S4 UP D26 Toddler Boy - Hansoll" at bounding box center [237, 268] width 273 height 22
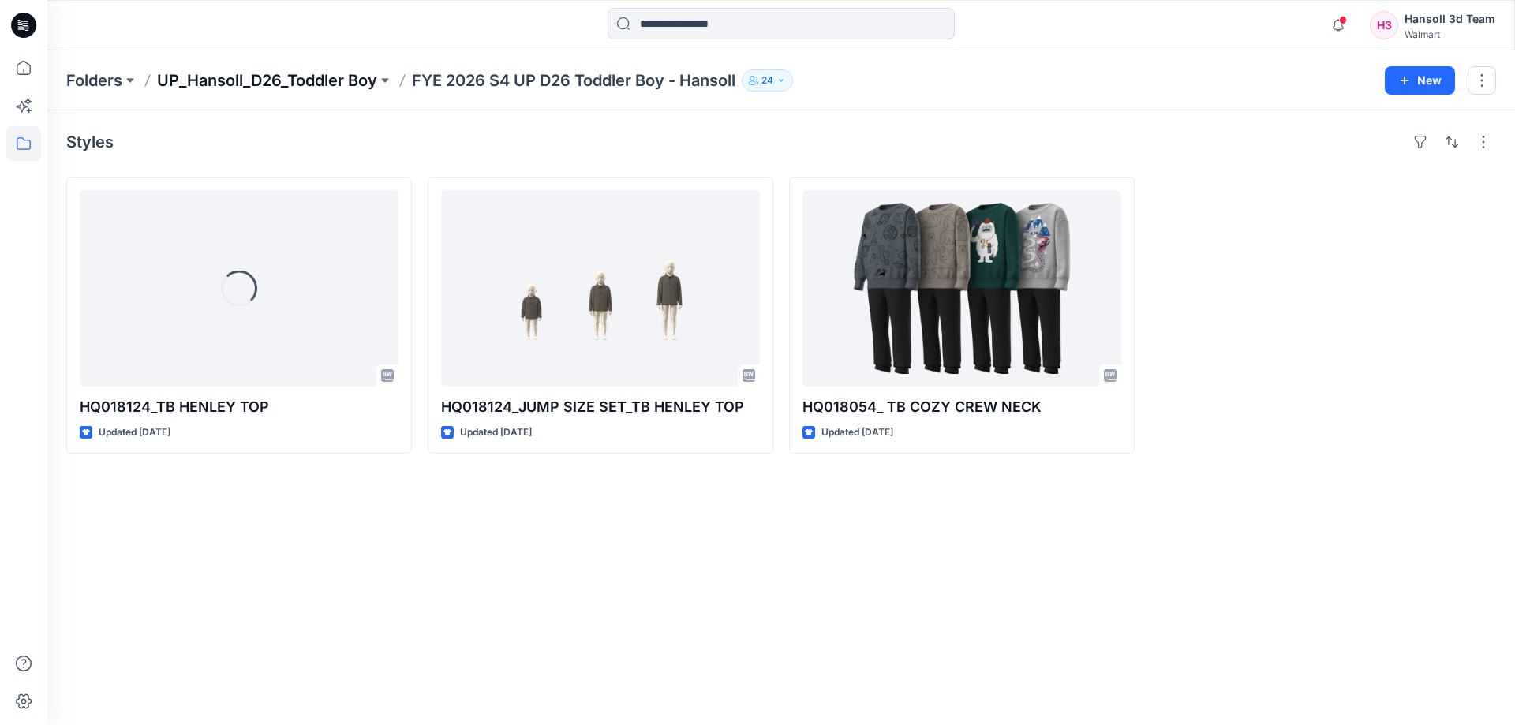
click at [327, 83] on p "UP_Hansoll_D26_Toddler Boy" at bounding box center [267, 80] width 220 height 22
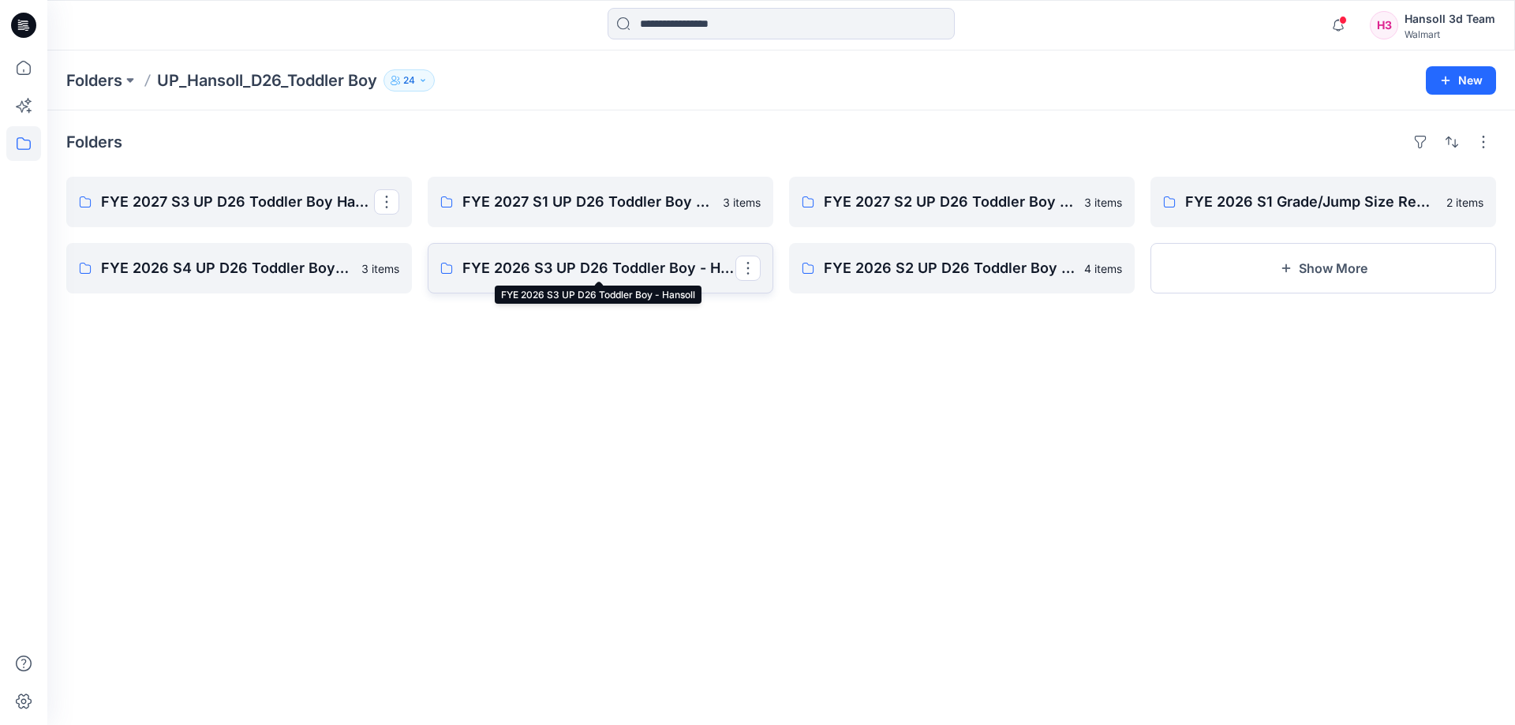
click at [565, 271] on p "FYE 2026 S3 UP D26 Toddler Boy - Hansoll" at bounding box center [598, 268] width 273 height 22
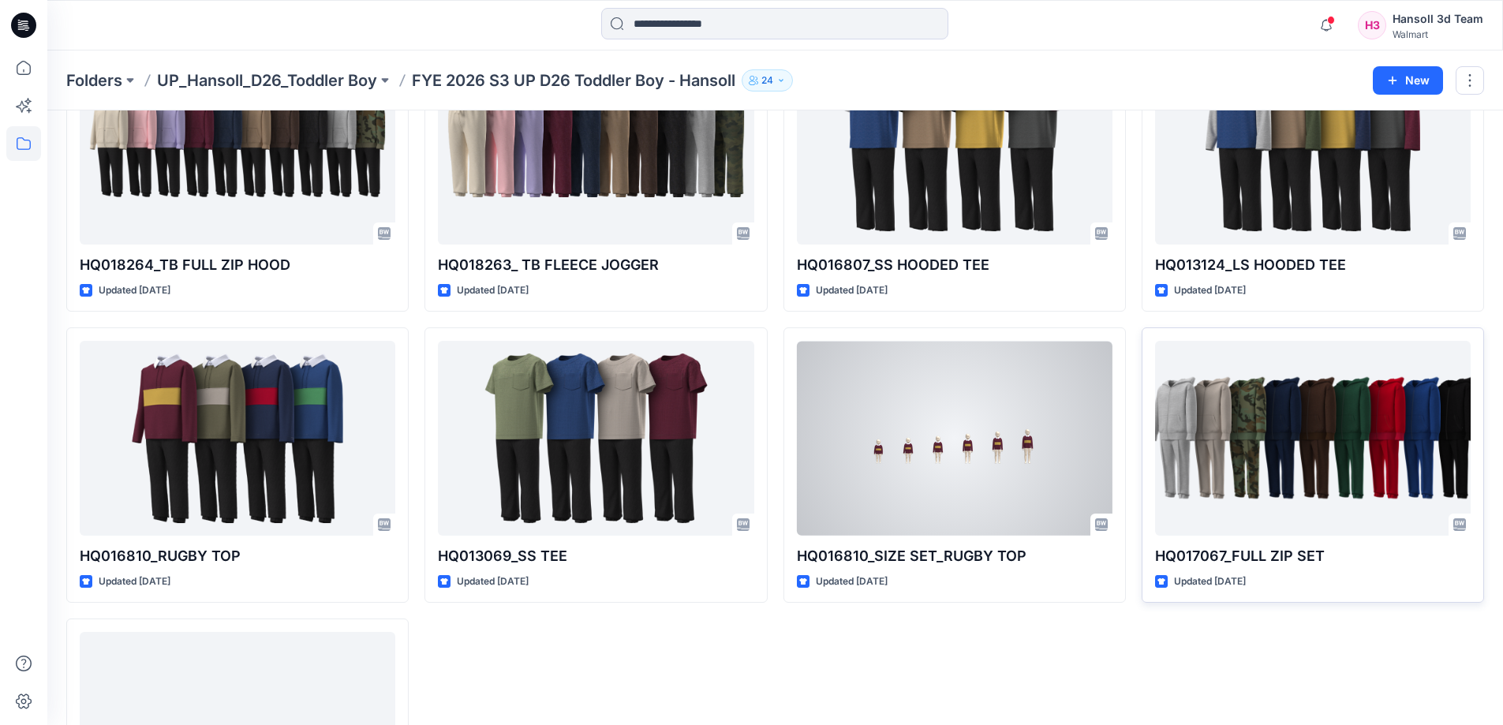
scroll to position [237, 0]
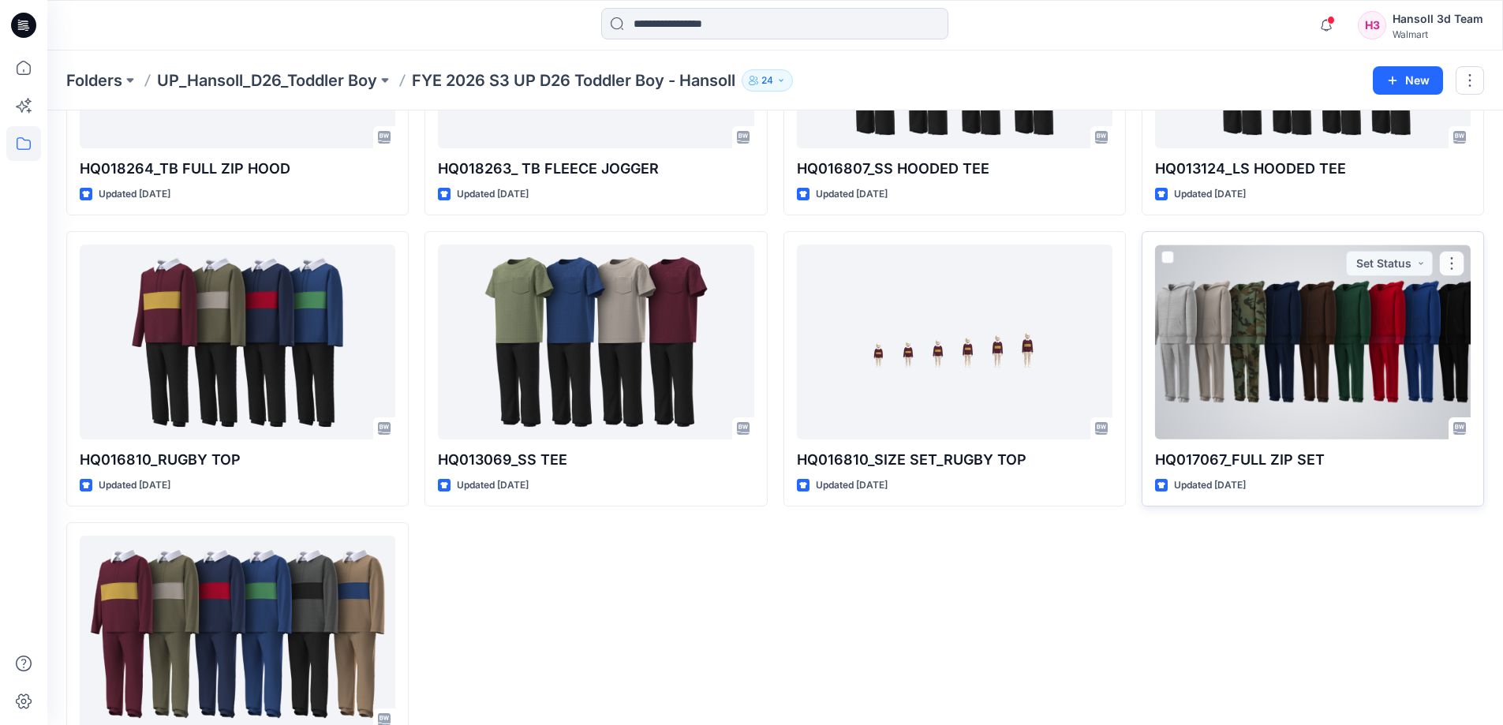
click at [1256, 394] on div at bounding box center [1313, 342] width 316 height 195
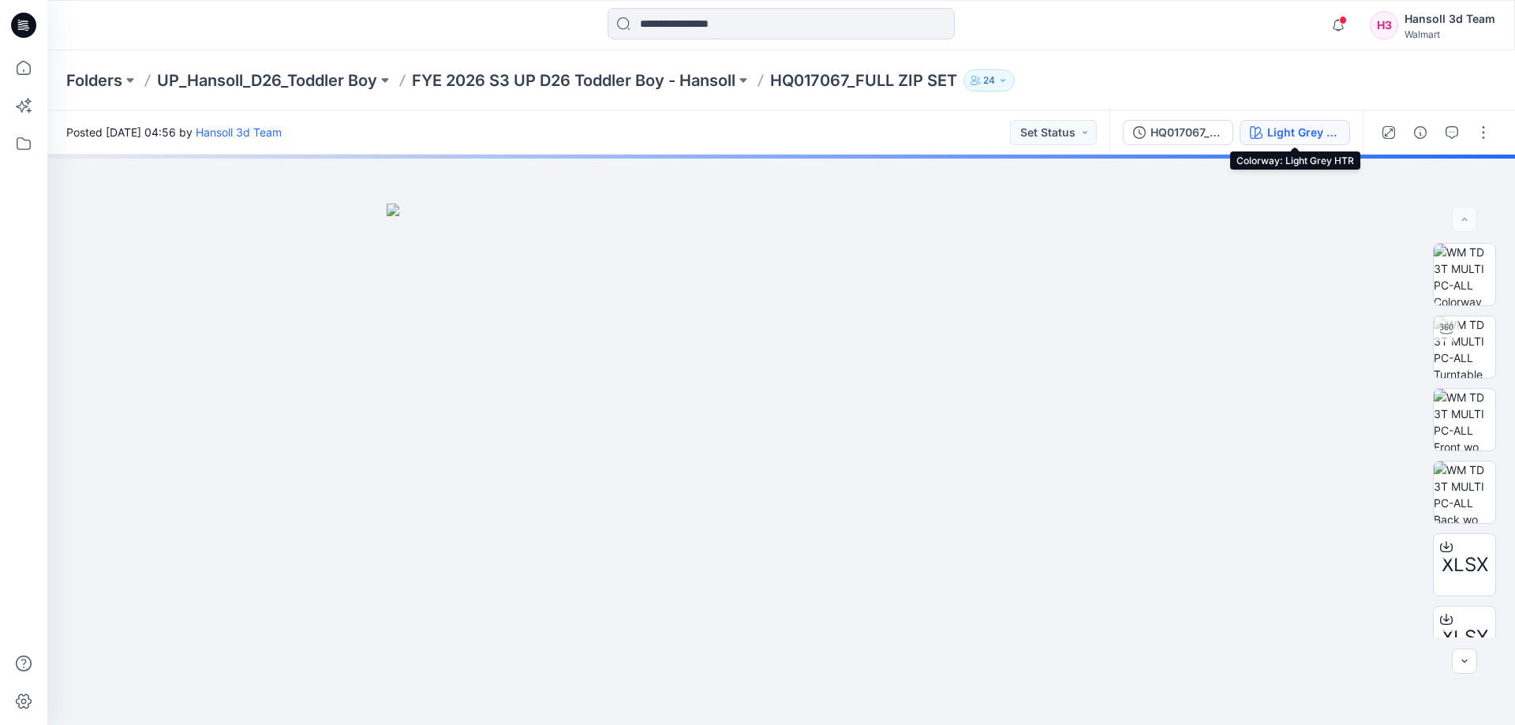
click at [1290, 138] on div "Light Grey HTR" at bounding box center [1303, 132] width 73 height 17
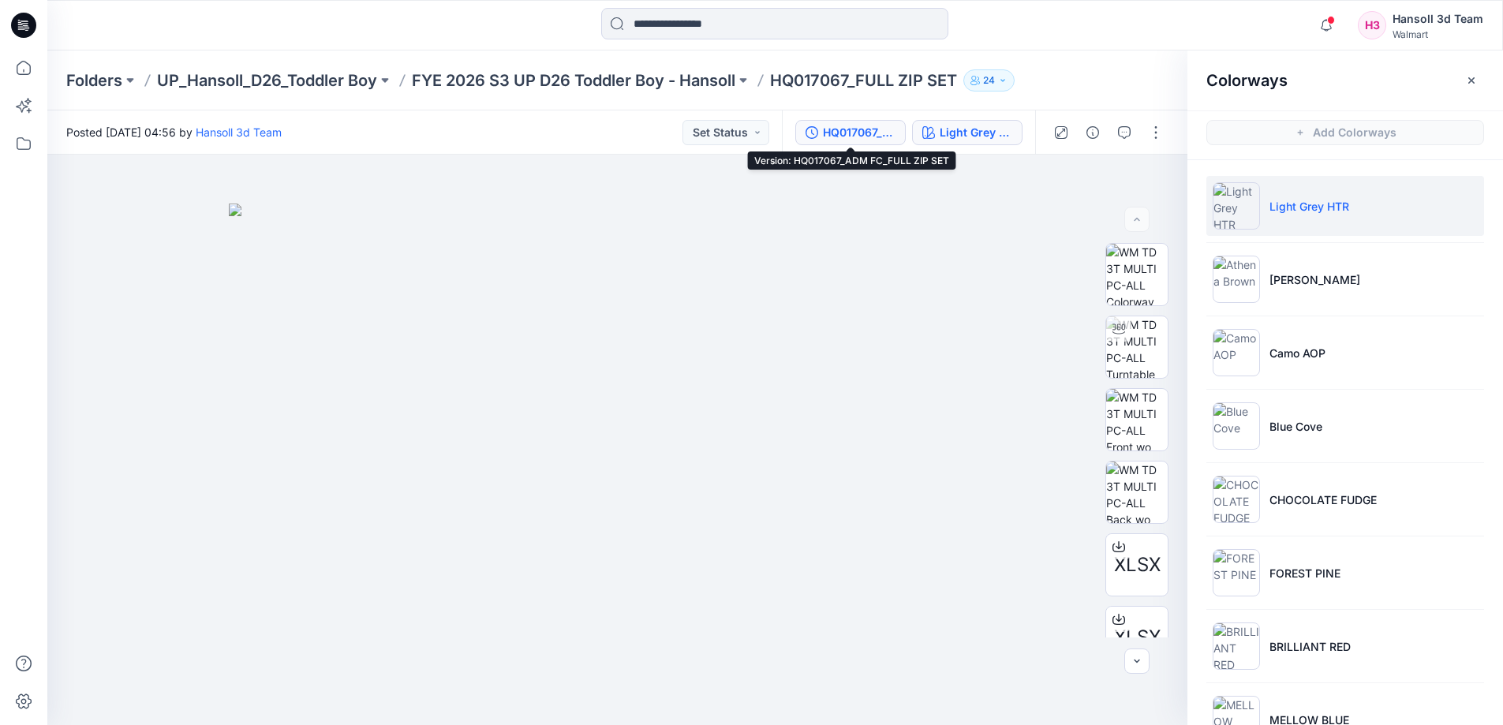
click at [864, 134] on div "HQ017067_ADM FC_FULL ZIP SET" at bounding box center [859, 132] width 73 height 17
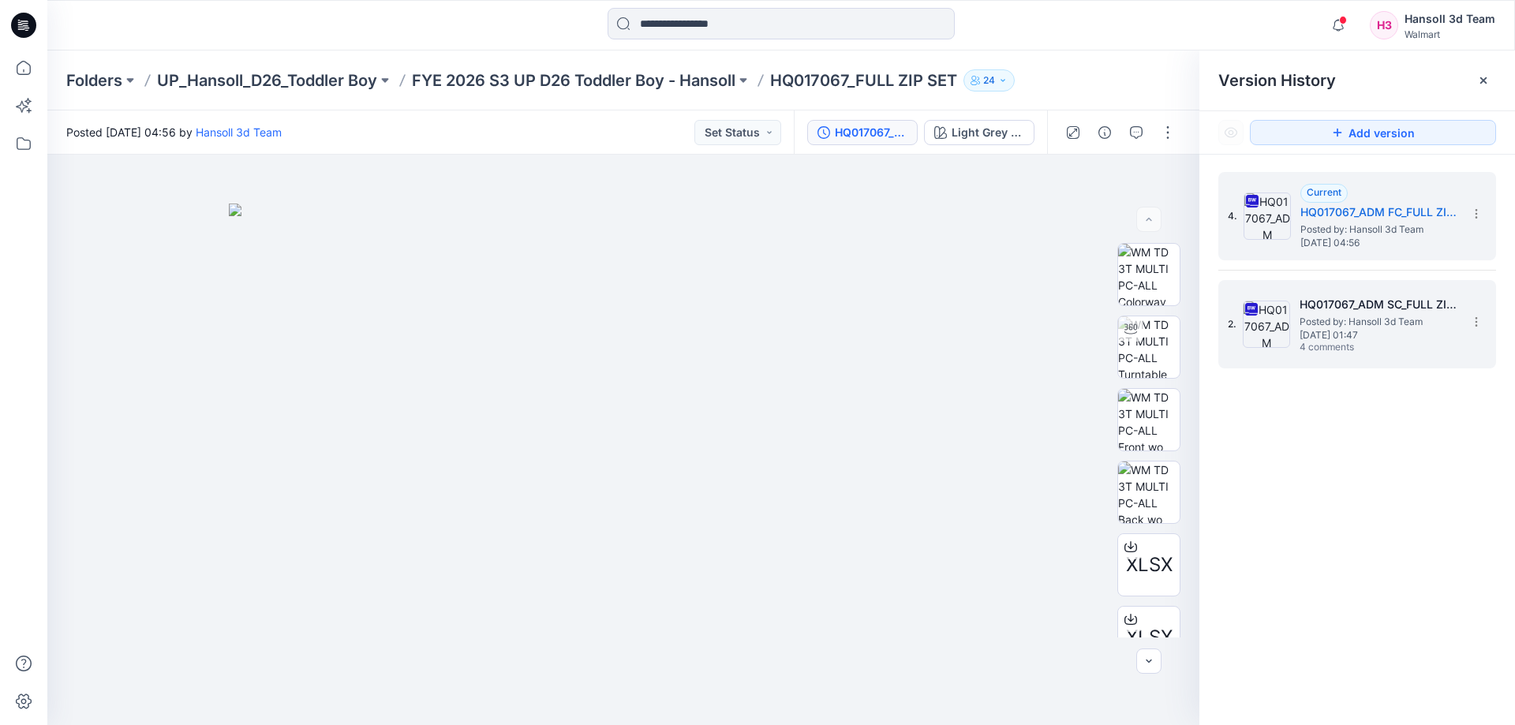
click at [1397, 320] on span "Posted by: Hansoll 3d Team" at bounding box center [1378, 322] width 158 height 16
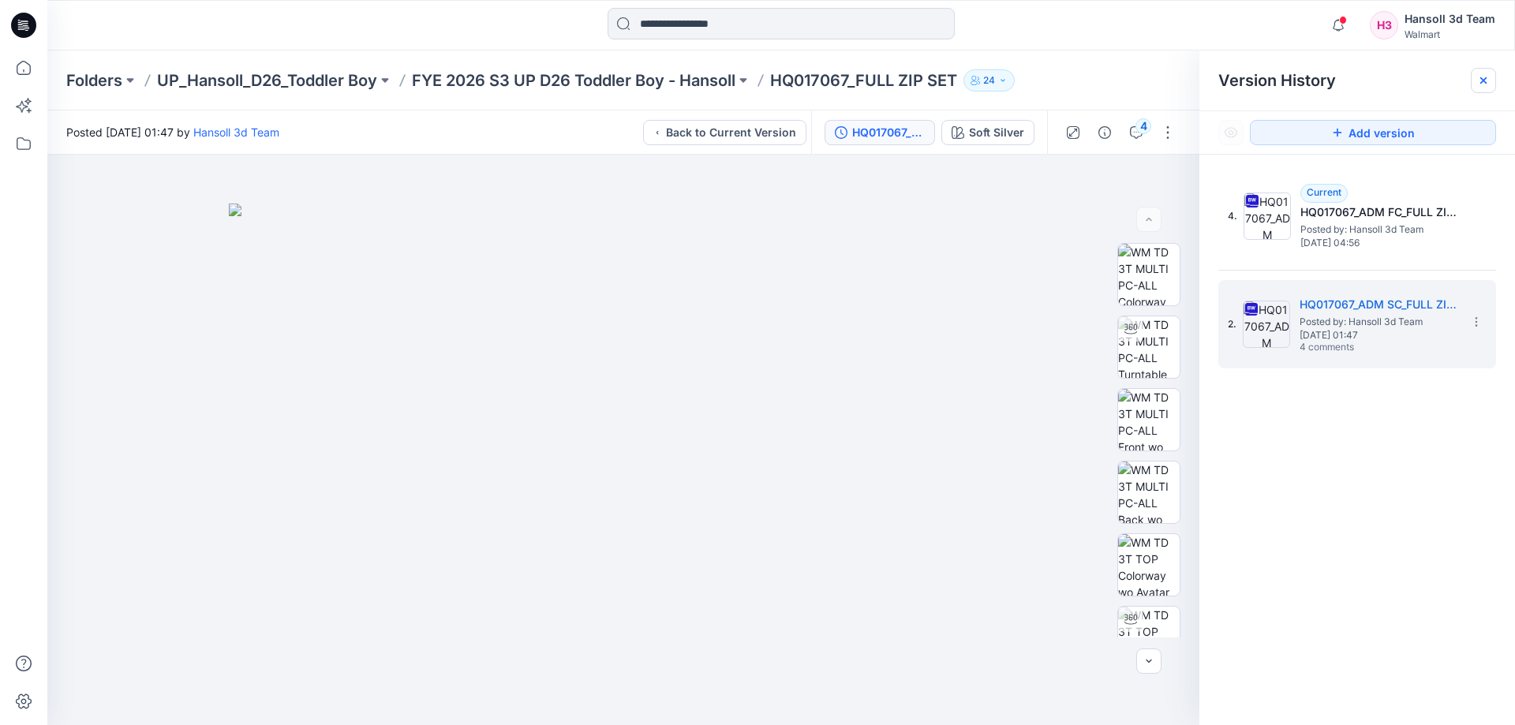
click at [1481, 76] on icon at bounding box center [1483, 80] width 13 height 13
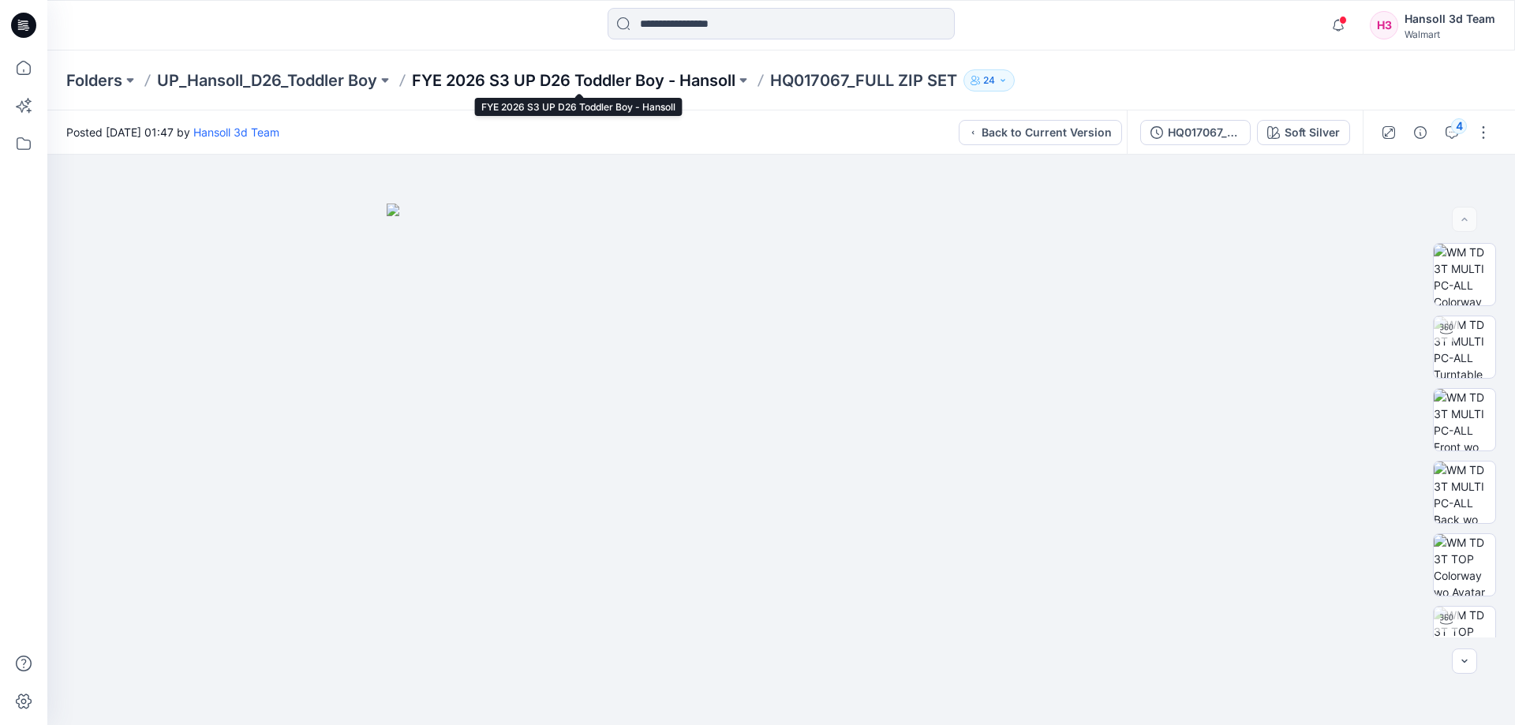
click at [570, 76] on p "FYE 2026 S3 UP D26 Toddler Boy - Hansoll" at bounding box center [573, 80] width 323 height 22
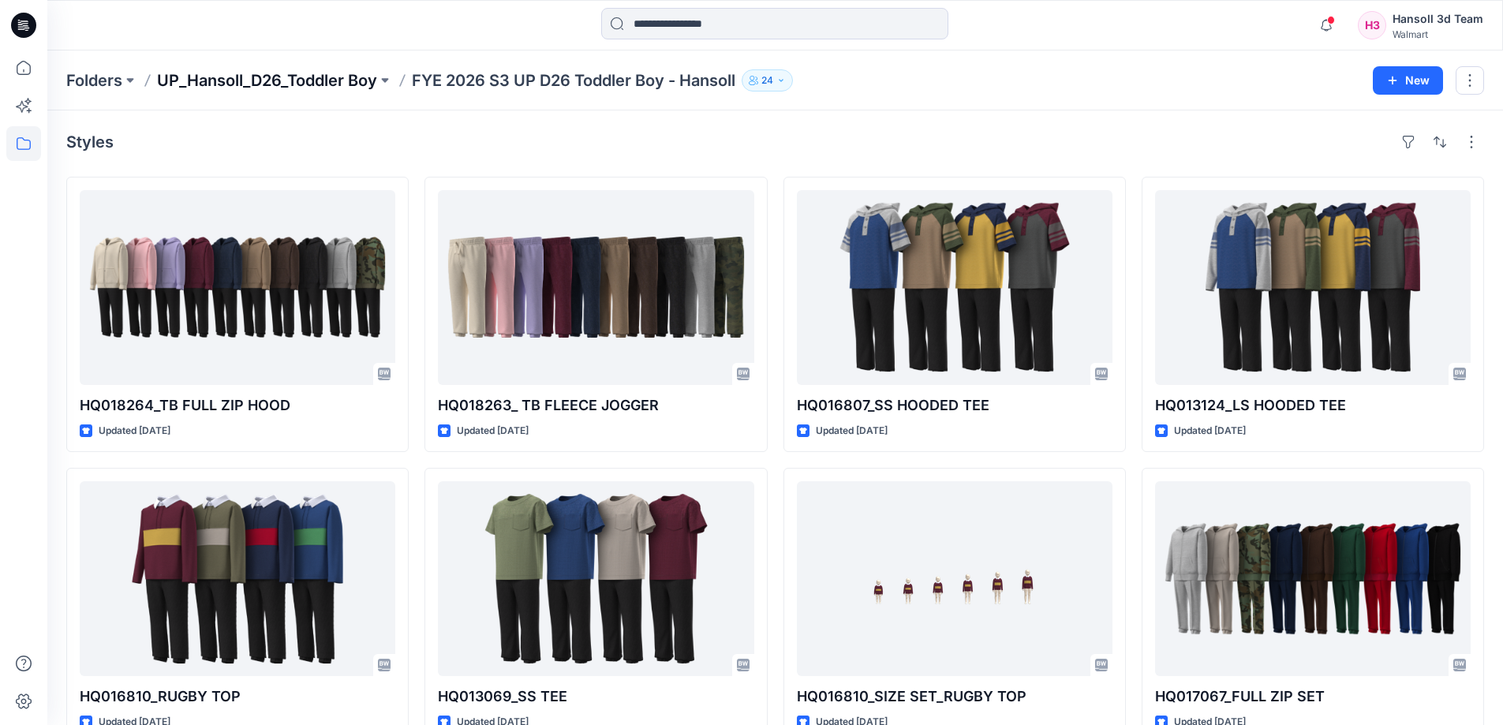
click at [296, 71] on p "UP_Hansoll_D26_Toddler Boy" at bounding box center [267, 80] width 220 height 22
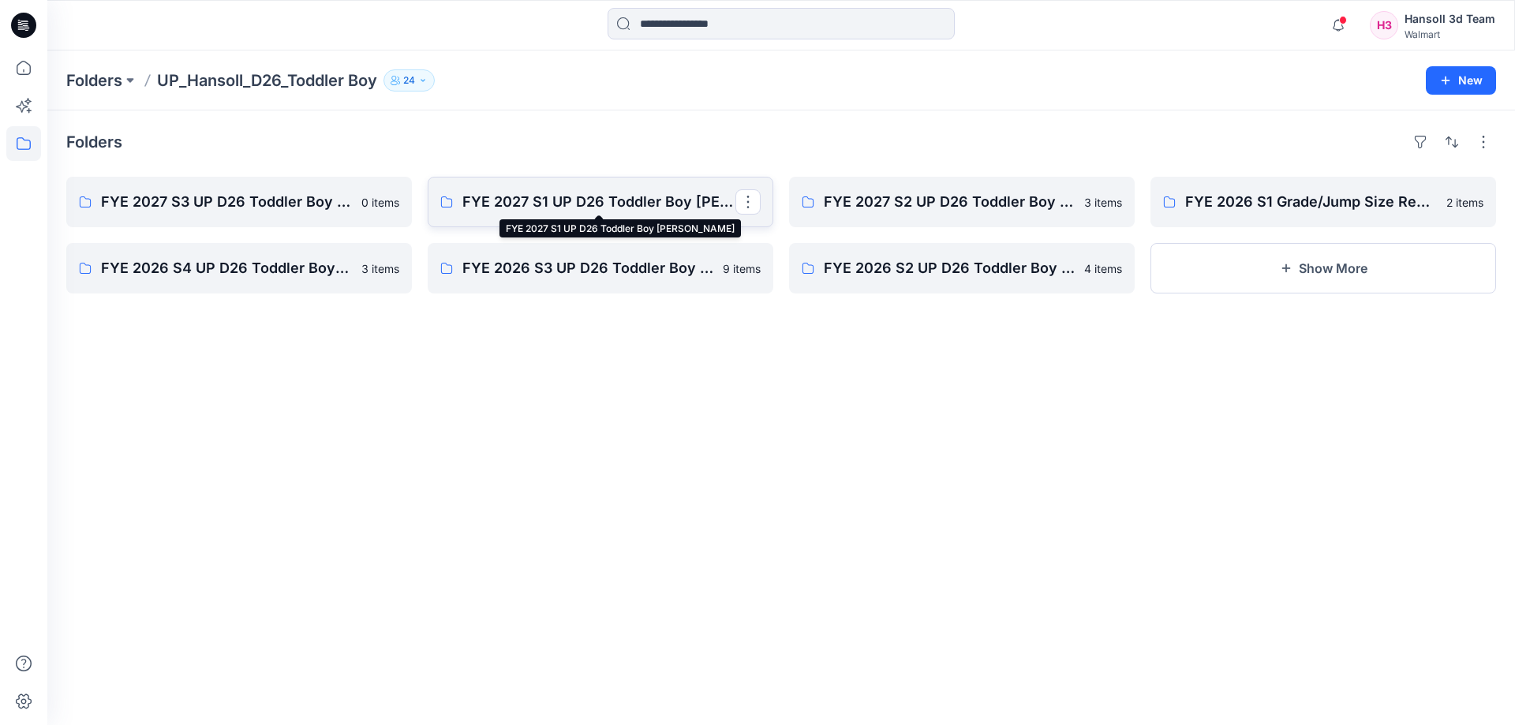
click at [626, 200] on p "FYE 2027 S1 UP D26 Toddler Boy [PERSON_NAME]" at bounding box center [598, 202] width 273 height 22
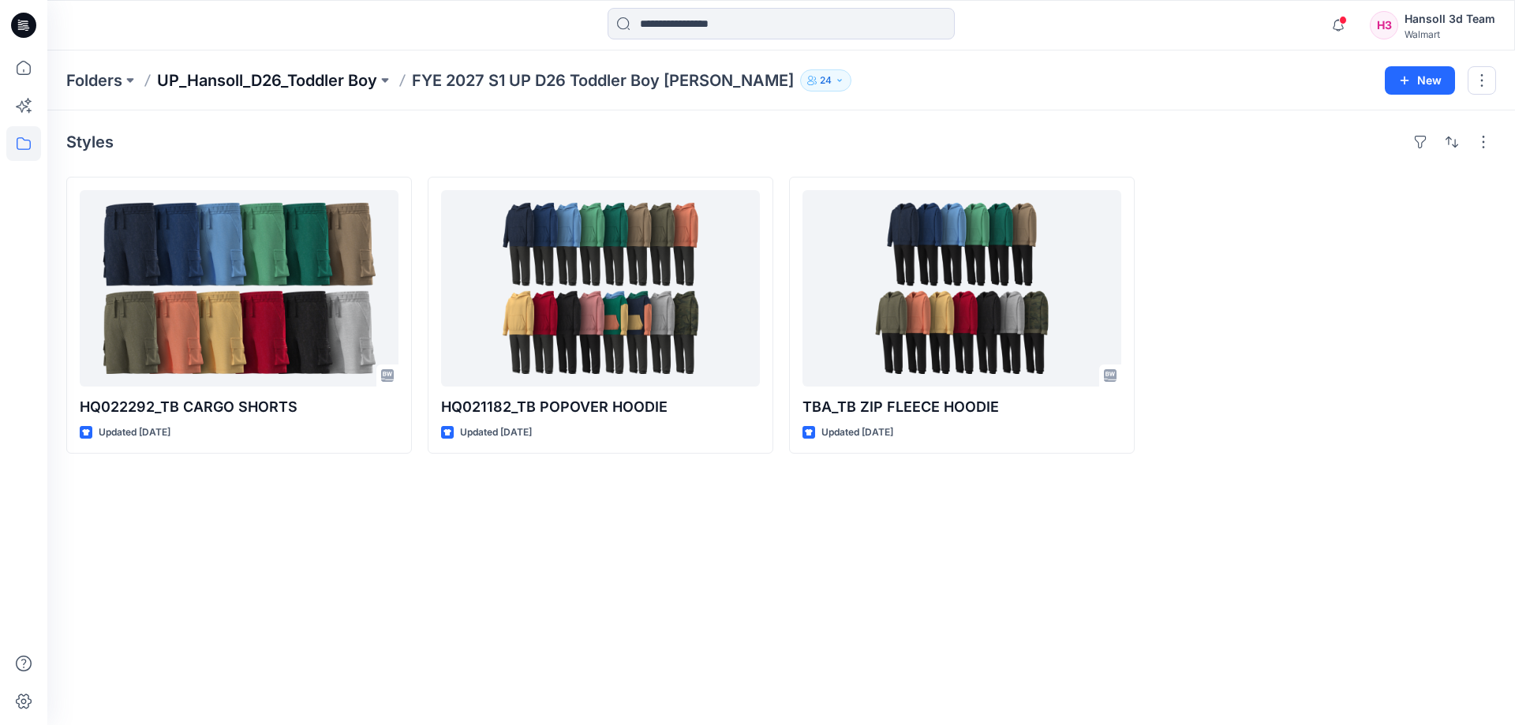
click at [334, 79] on p "UP_Hansoll_D26_Toddler Boy" at bounding box center [267, 80] width 220 height 22
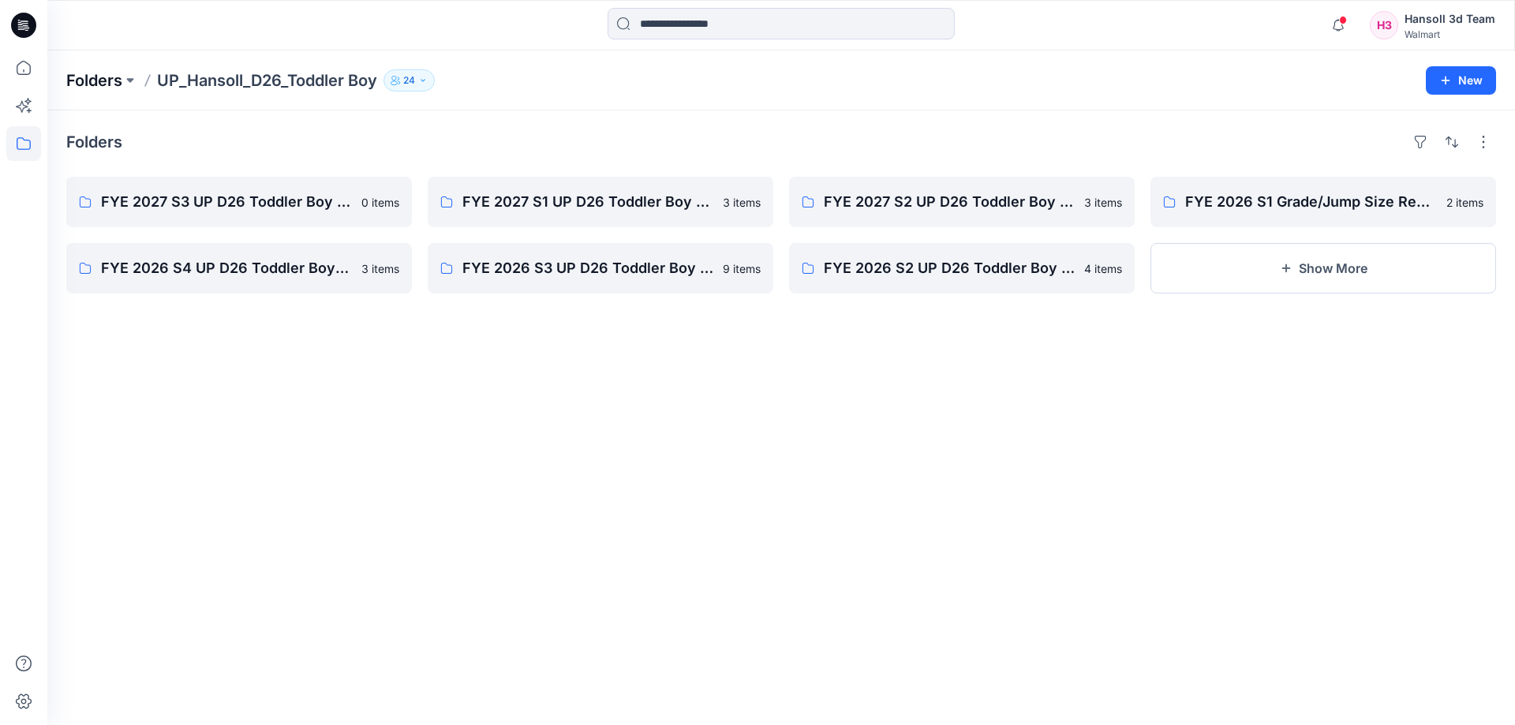
click at [104, 73] on p "Folders" at bounding box center [94, 80] width 56 height 22
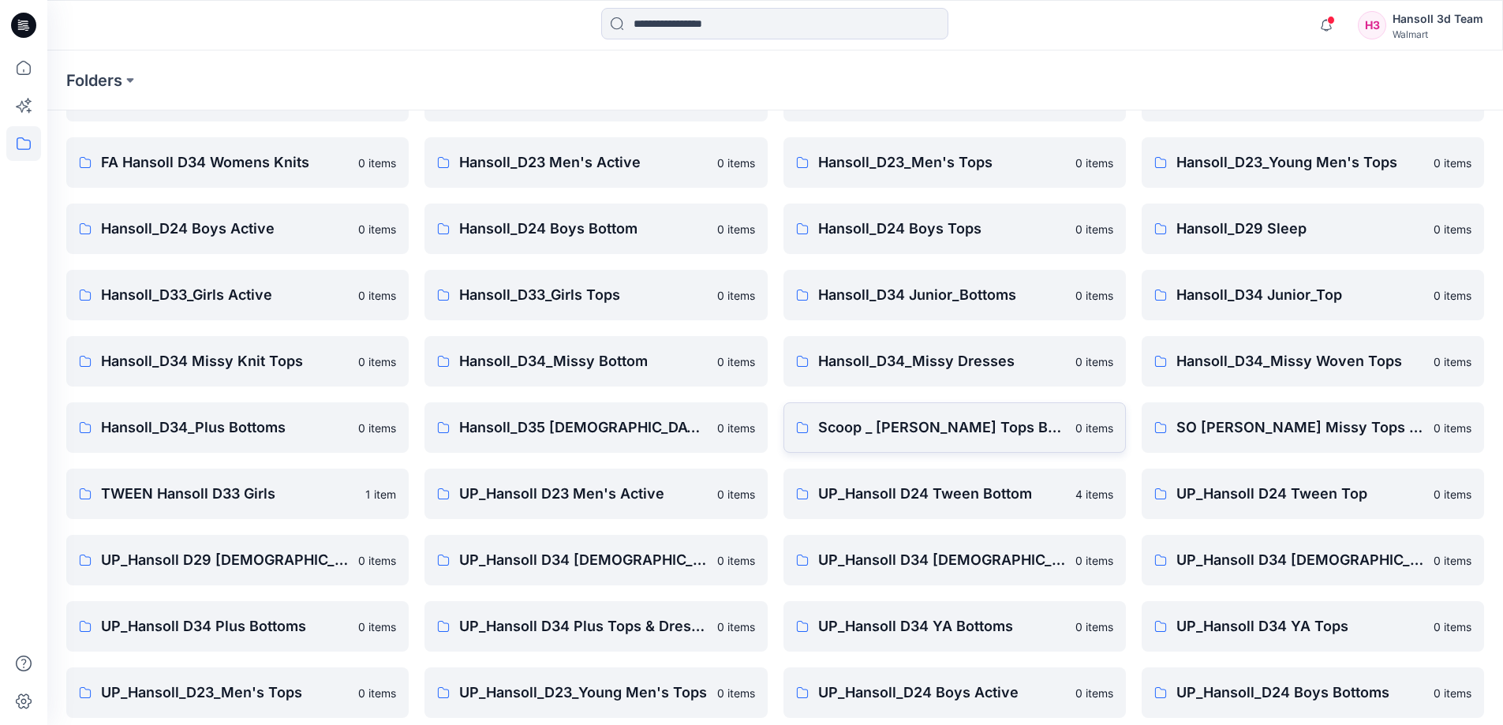
scroll to position [247, 0]
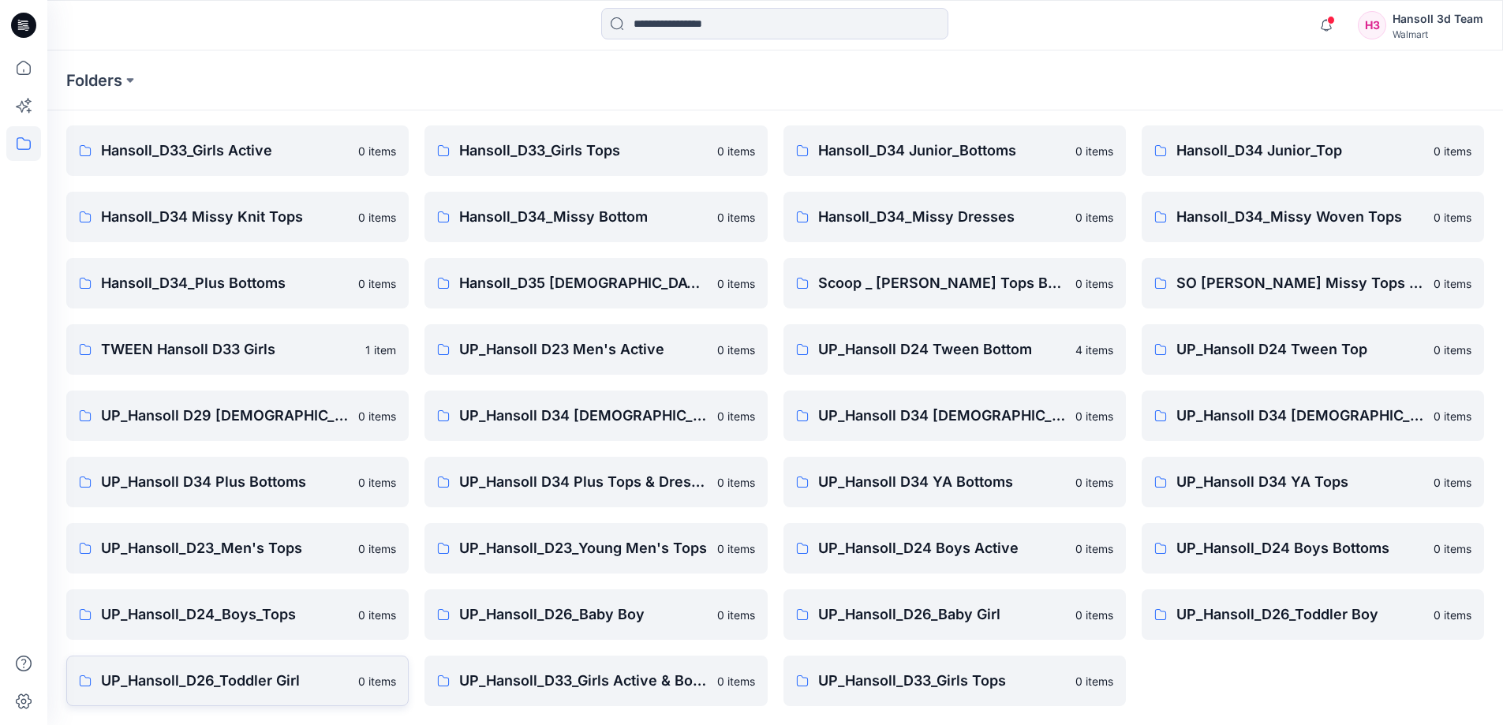
click at [246, 677] on p "UP_Hansoll_D26_Toddler Girl" at bounding box center [225, 681] width 248 height 22
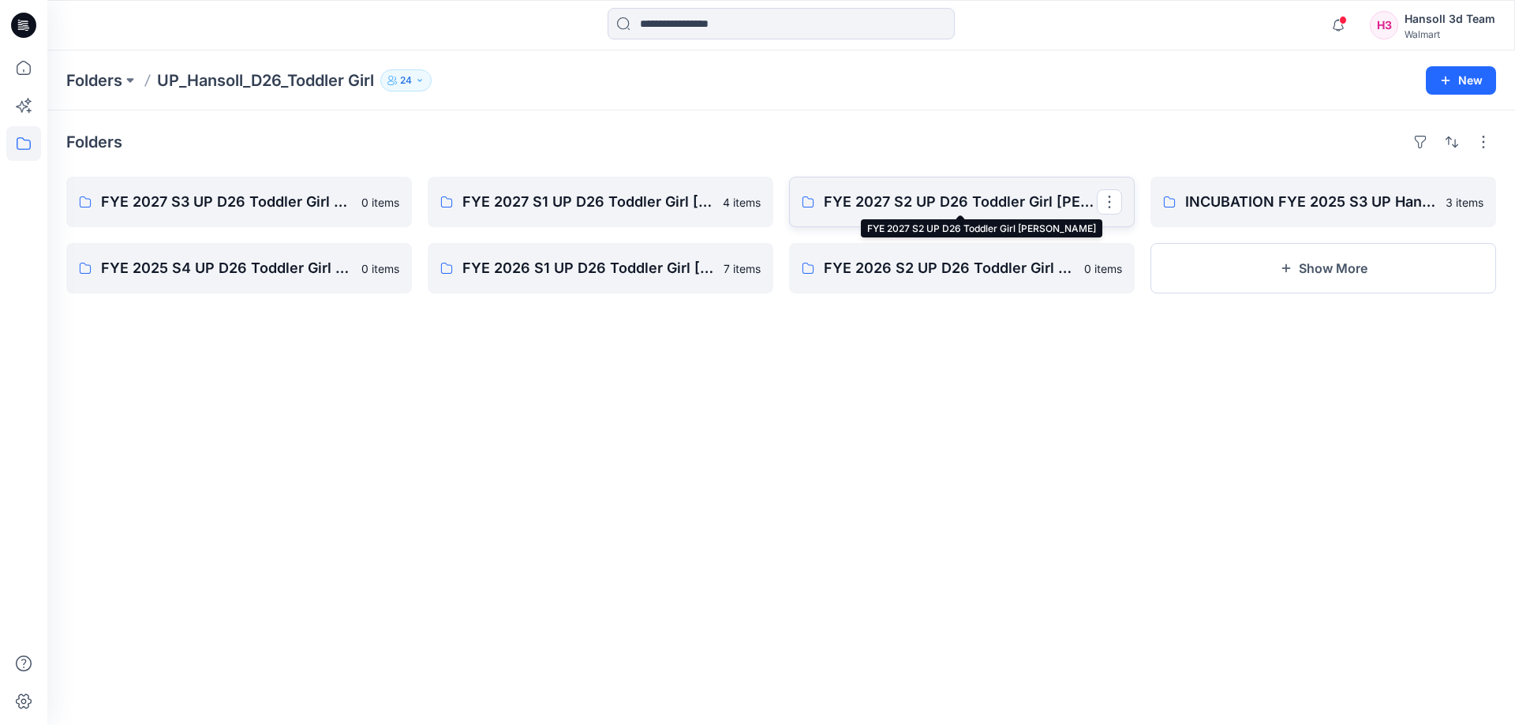
click at [913, 203] on p "FYE 2027 S2 UP D26 Toddler Girl [PERSON_NAME]" at bounding box center [960, 202] width 273 height 22
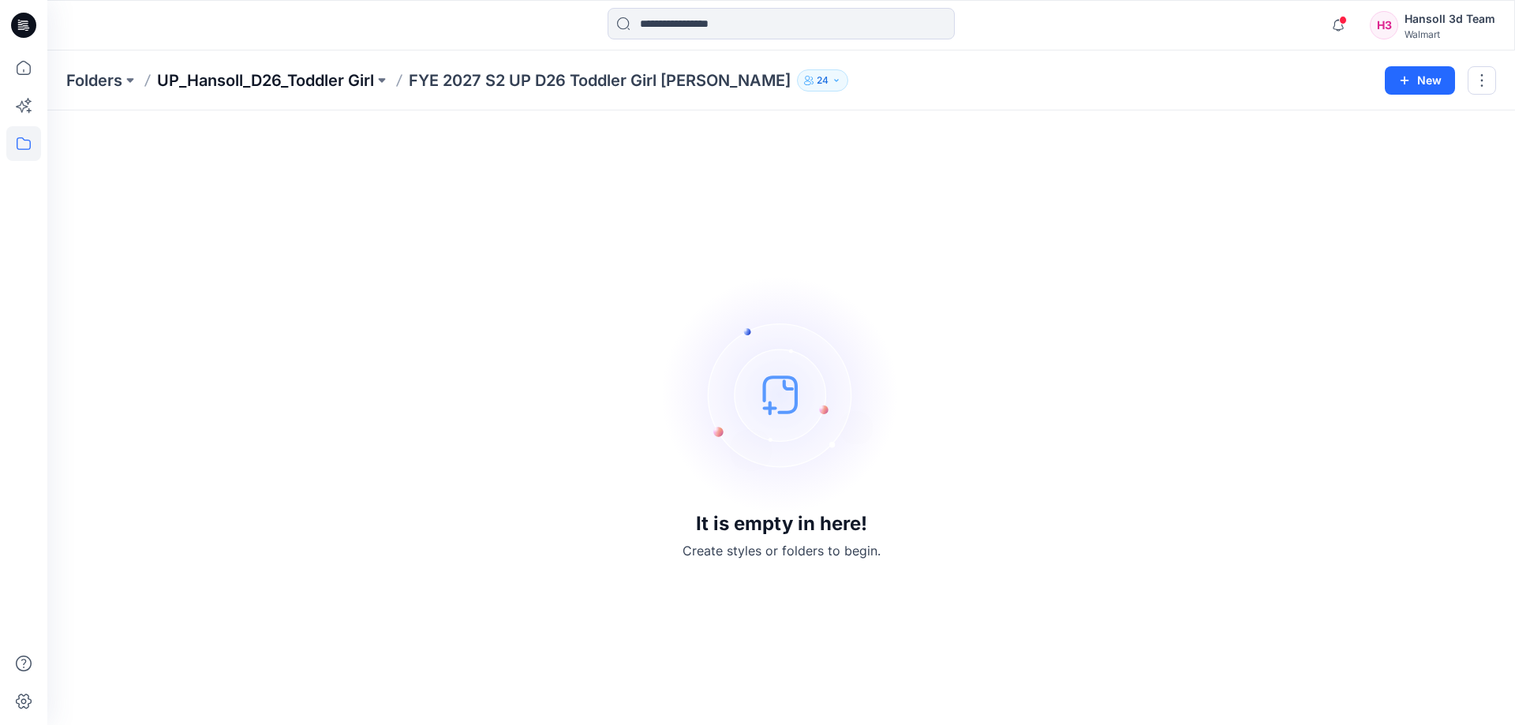
click at [290, 88] on p "UP_Hansoll_D26_Toddler Girl" at bounding box center [265, 80] width 217 height 22
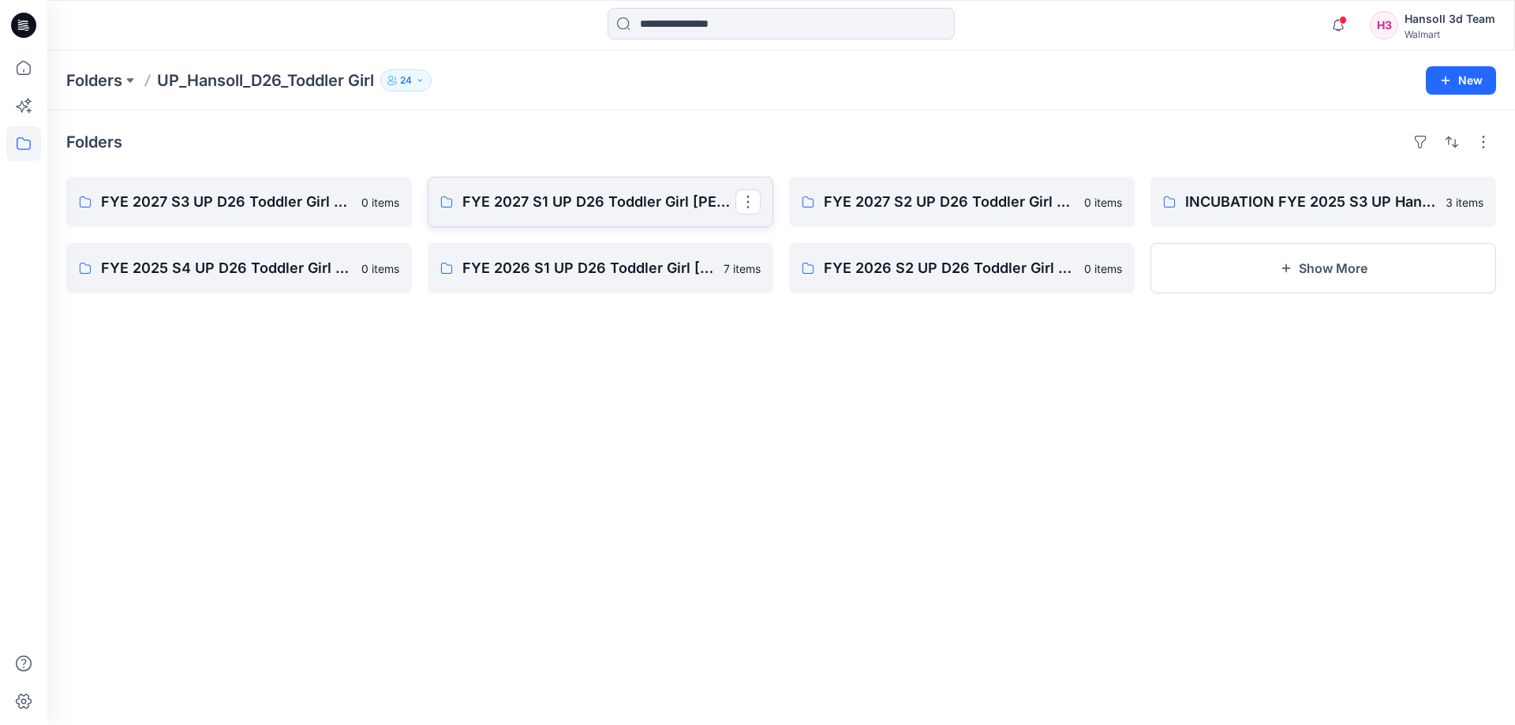
click at [564, 221] on link "FYE 2027 S1 UP D26 Toddler Girl [PERSON_NAME]" at bounding box center [601, 202] width 346 height 50
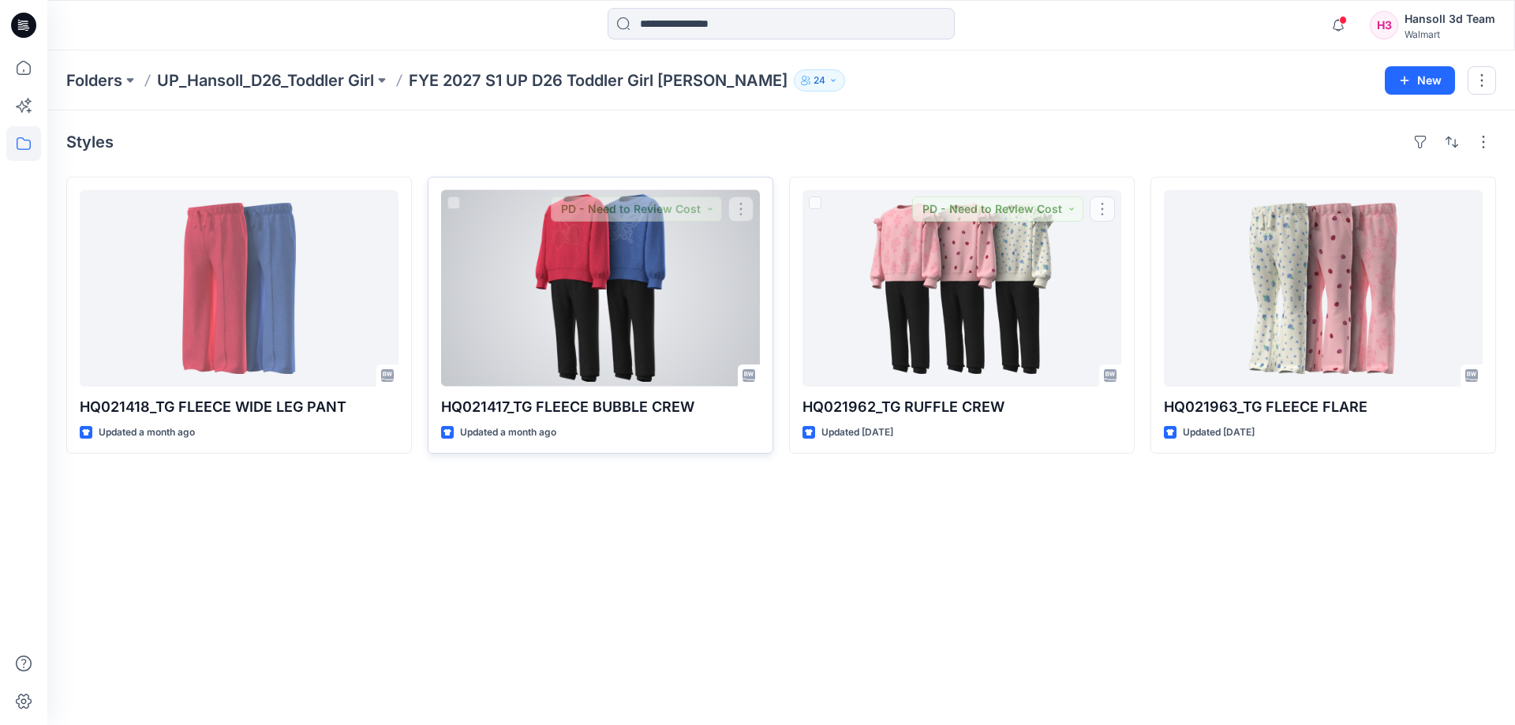
click at [747, 286] on div at bounding box center [600, 288] width 319 height 196
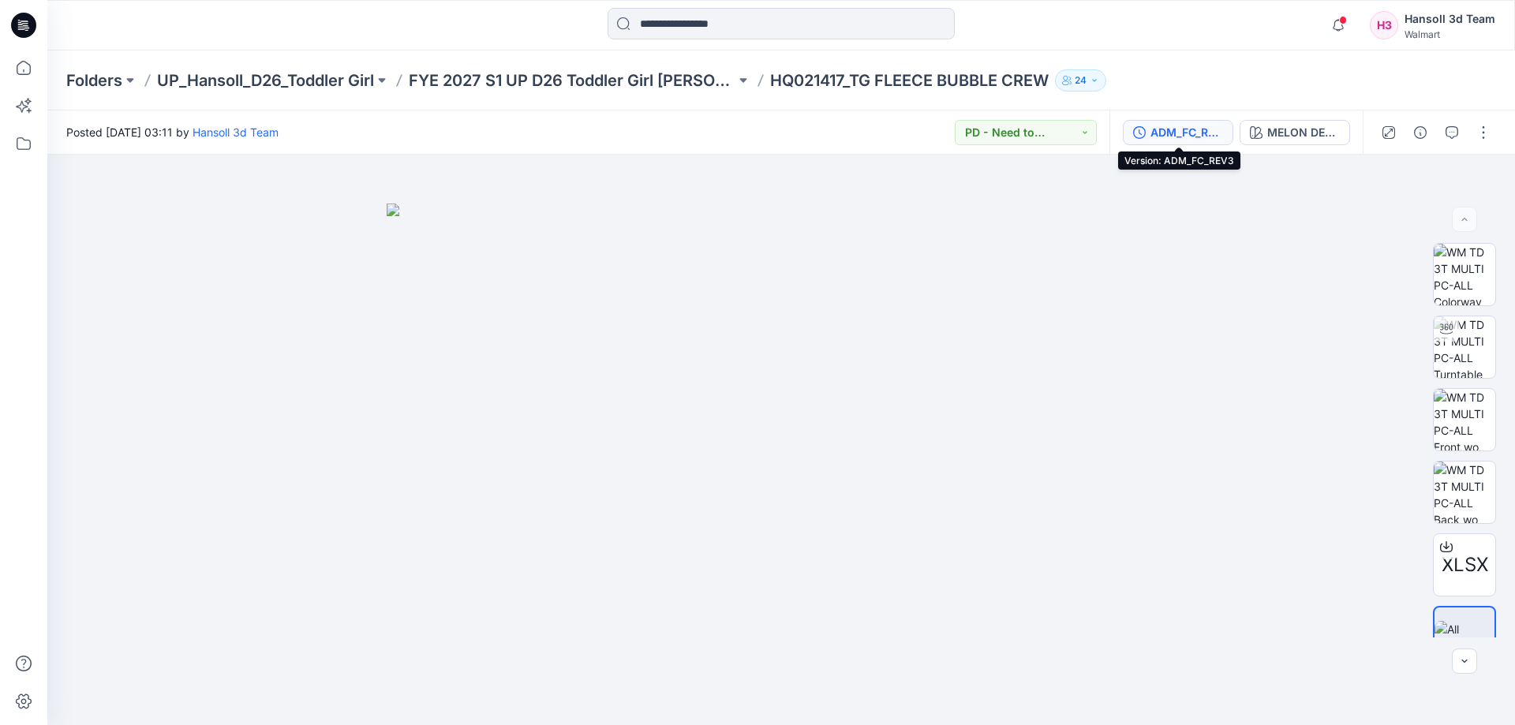
click at [1191, 124] on div "ADM_FC_REV3" at bounding box center [1186, 132] width 73 height 17
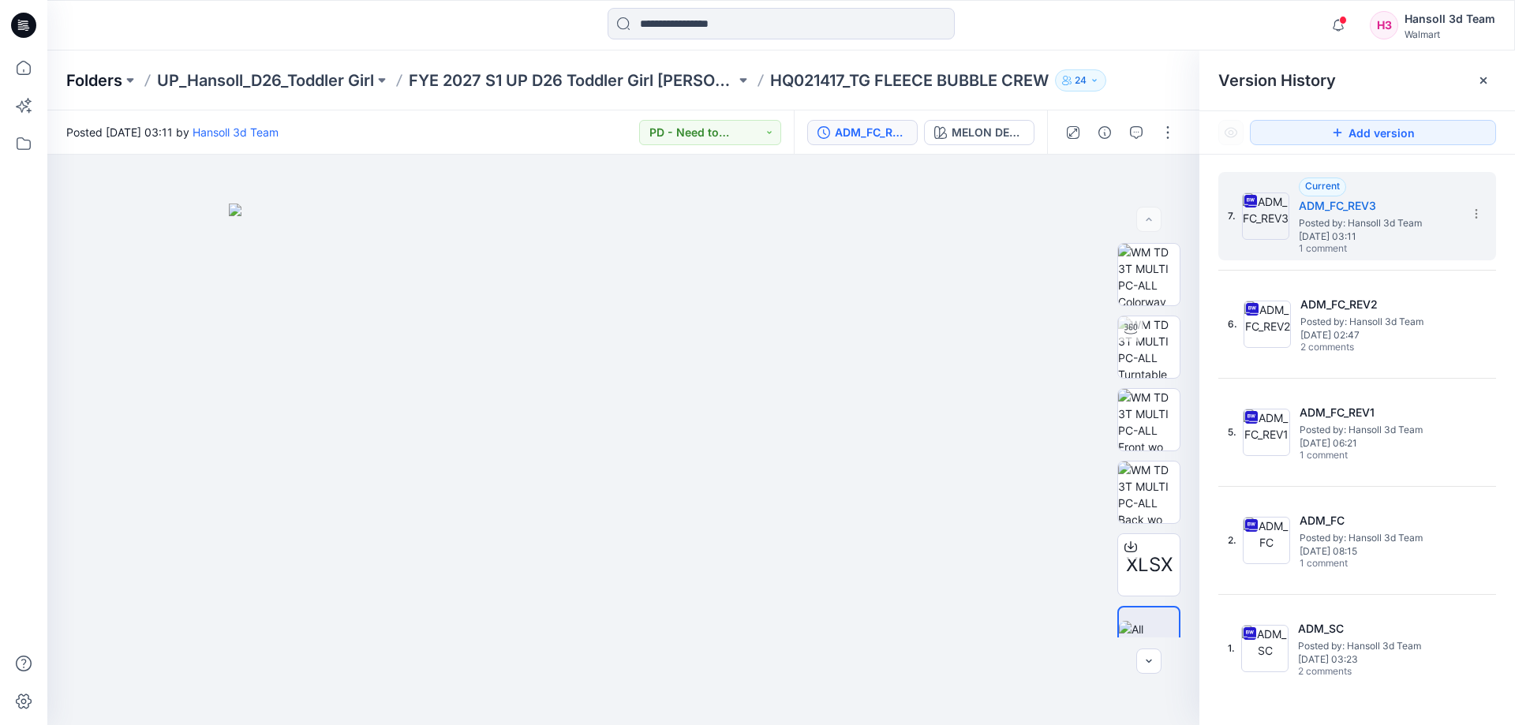
click at [97, 88] on p "Folders" at bounding box center [94, 80] width 56 height 22
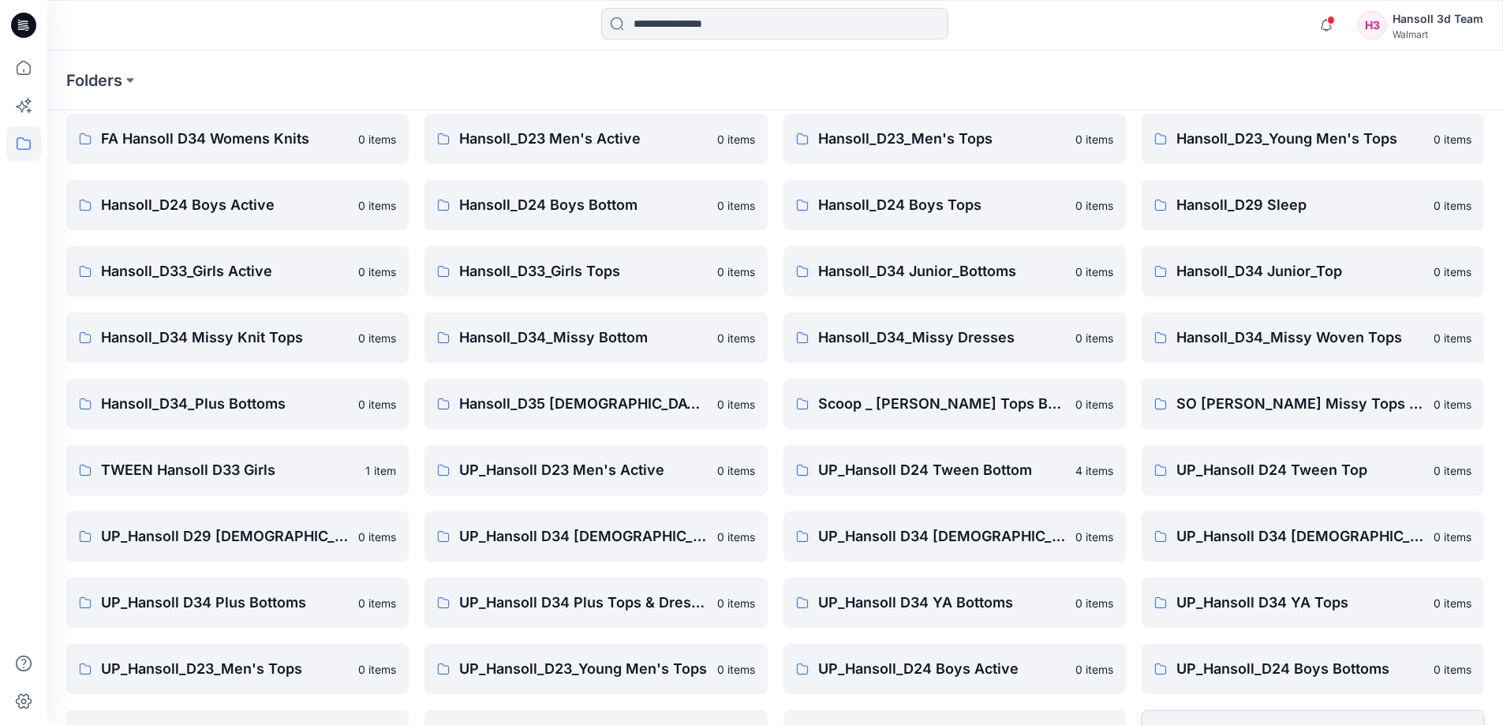
scroll to position [247, 0]
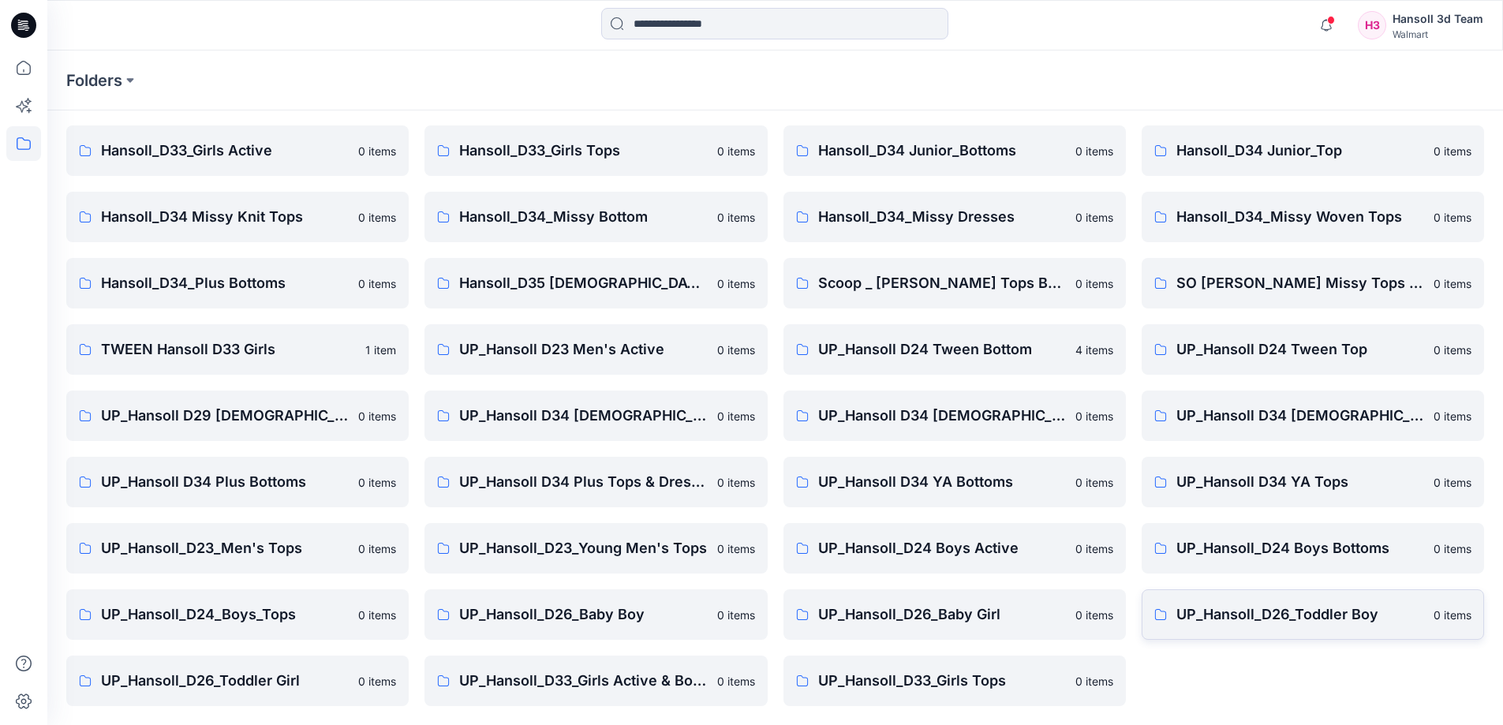
click at [1270, 603] on link "UP_Hansoll_D26_Toddler Boy [DEMOGRAPHIC_DATA] items" at bounding box center [1312, 614] width 342 height 50
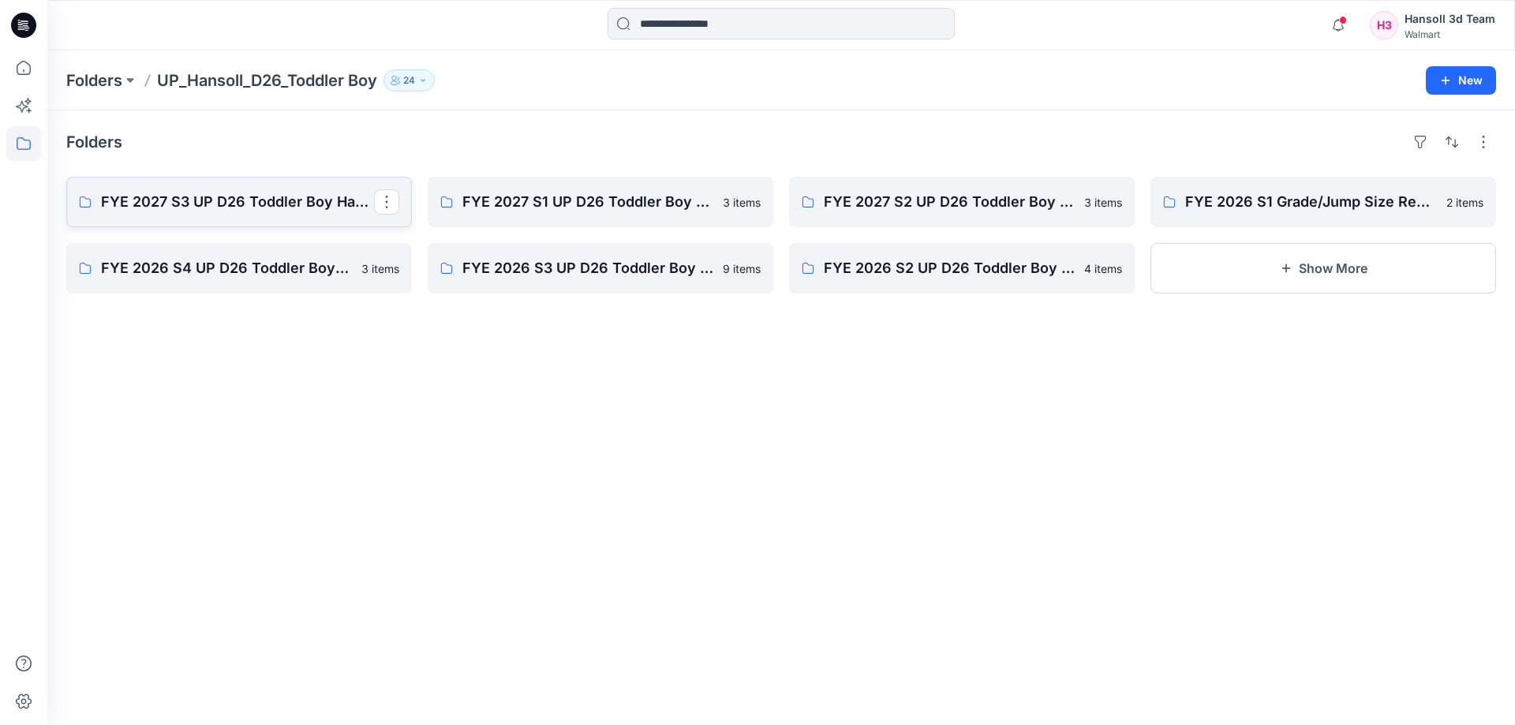
click at [260, 207] on p "FYE 2027 S3 UP D26 Toddler Boy Hansoll" at bounding box center [237, 202] width 273 height 22
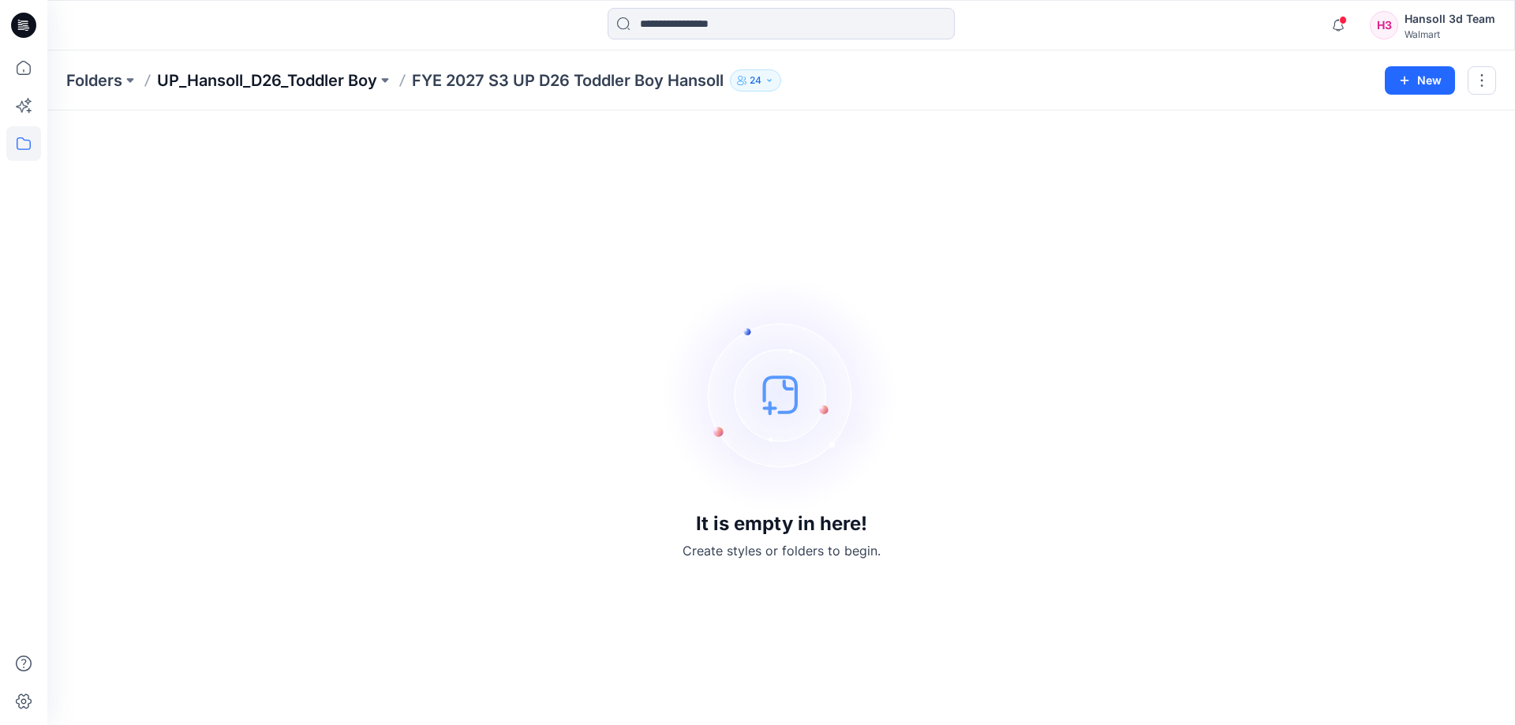
click at [301, 82] on p "UP_Hansoll_D26_Toddler Boy" at bounding box center [267, 80] width 220 height 22
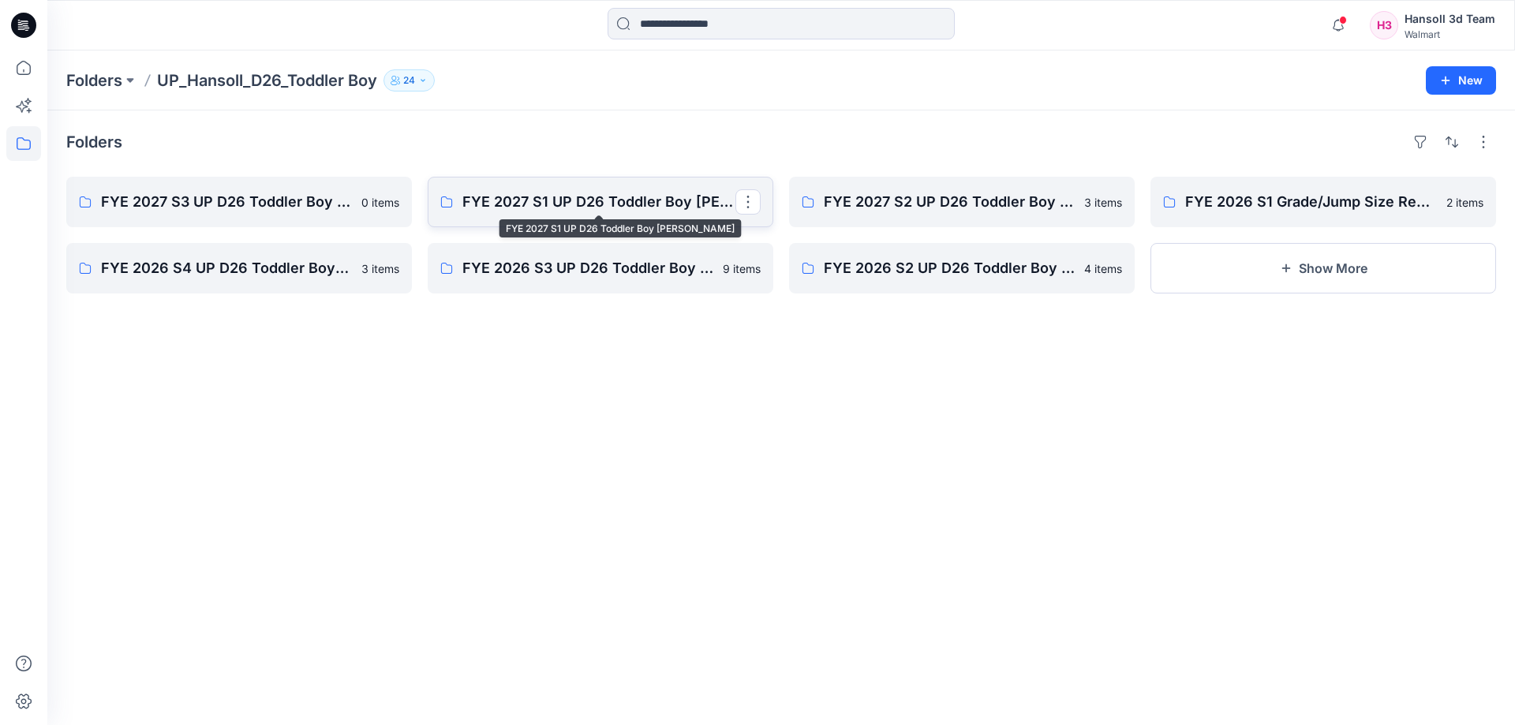
click at [585, 204] on p "FYE 2027 S1 UP D26 Toddler Boy [PERSON_NAME]" at bounding box center [598, 202] width 273 height 22
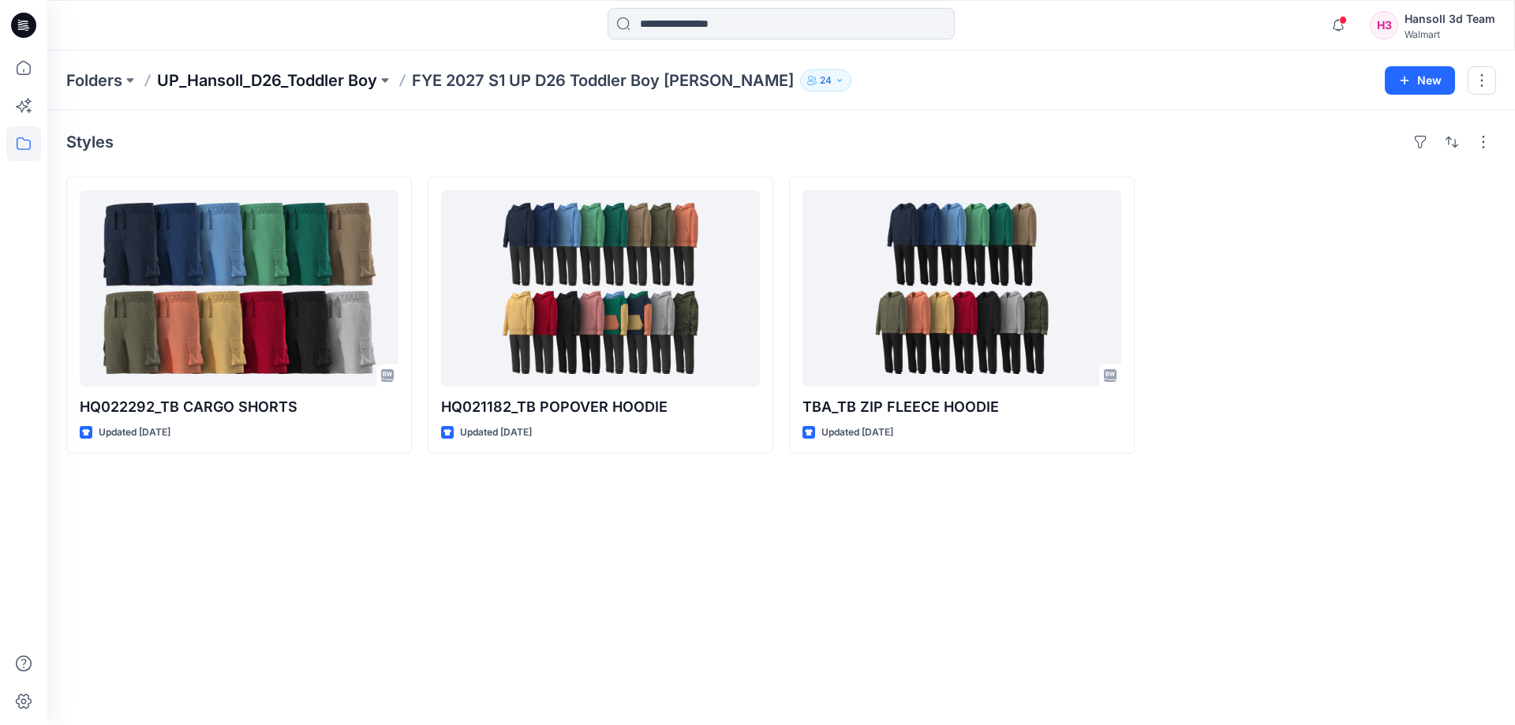
click at [271, 77] on p "UP_Hansoll_D26_Toddler Boy" at bounding box center [267, 80] width 220 height 22
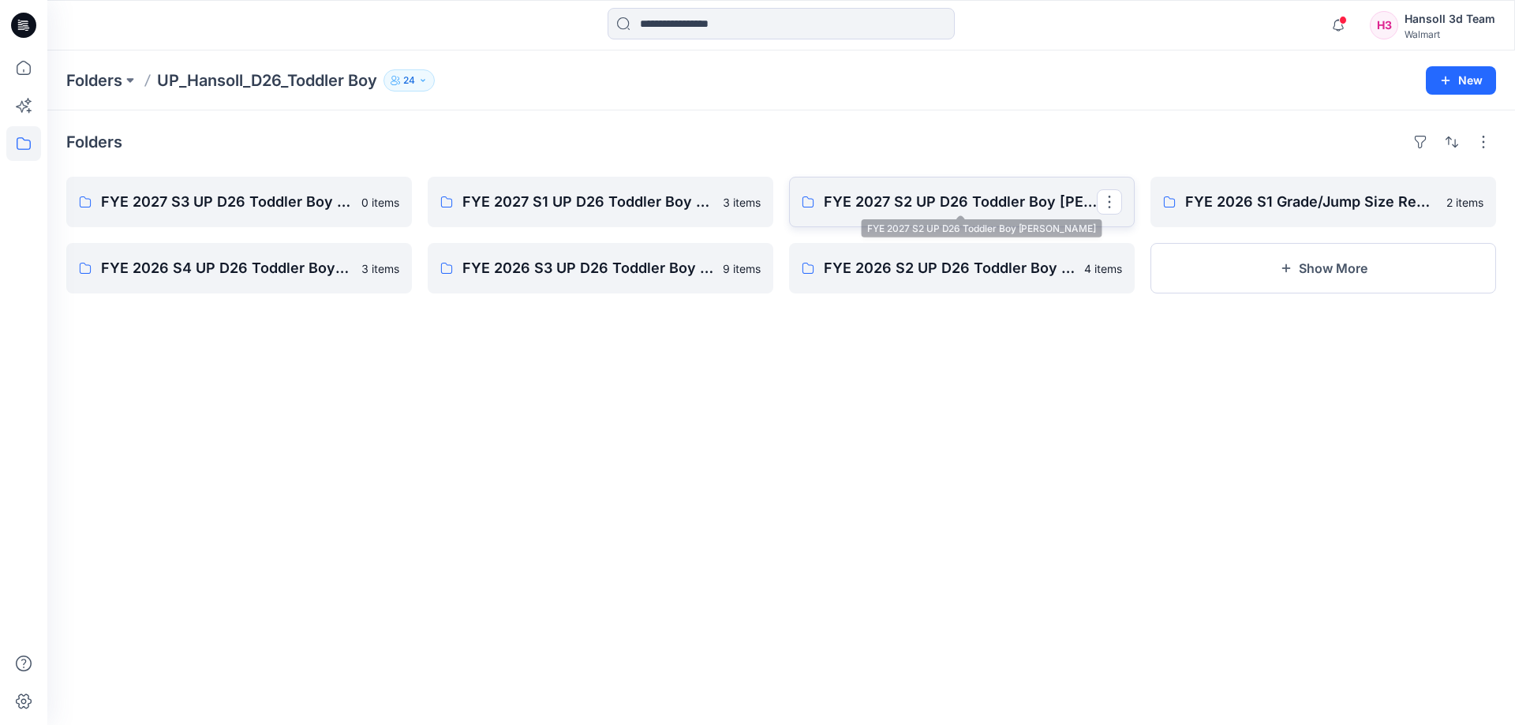
click at [983, 205] on p "FYE 2027 S2 UP D26 Toddler Boy [PERSON_NAME]" at bounding box center [960, 202] width 273 height 22
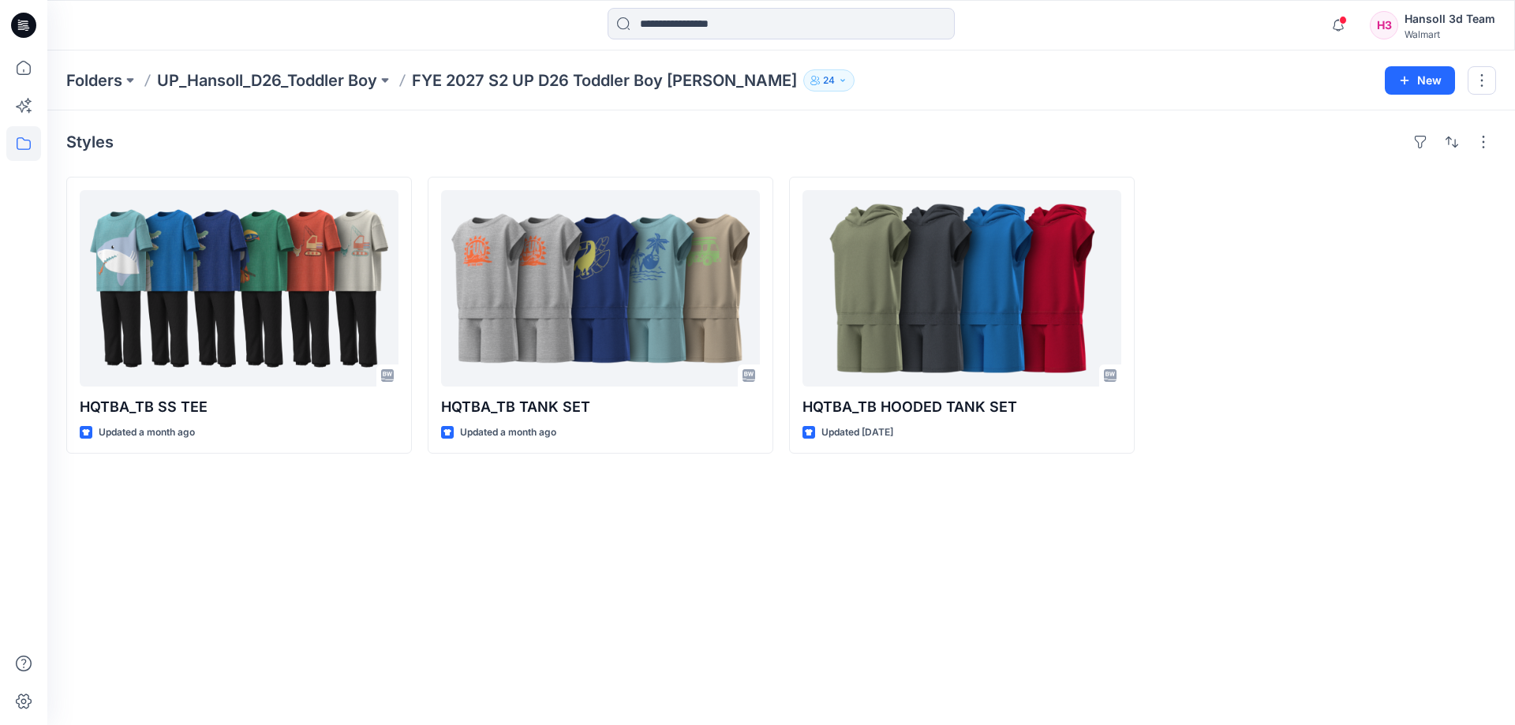
click at [616, 538] on div "Styles HQTBA_TB SS TEE Updated a month ago HQTBA_TB TANK SET Updated a month ag…" at bounding box center [780, 417] width 1467 height 614
click at [480, 598] on div "Styles HQTBA_TB SS TEE Updated a month ago HQTBA_TB TANK SET Updated a month ag…" at bounding box center [780, 417] width 1467 height 614
click at [335, 77] on p "UP_Hansoll_D26_Toddler Boy" at bounding box center [267, 80] width 220 height 22
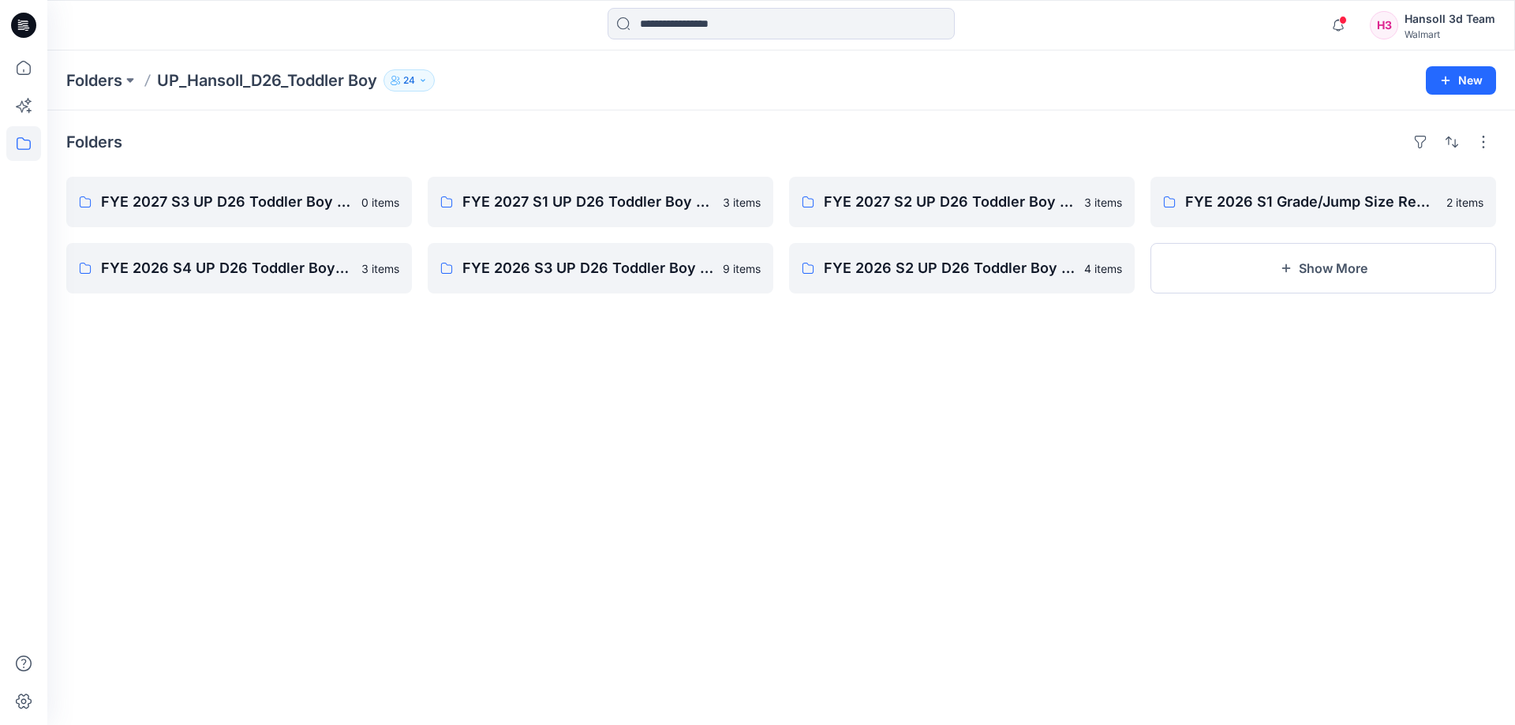
drag, startPoint x: 1015, startPoint y: 407, endPoint x: 984, endPoint y: 376, distance: 43.5
click at [1015, 407] on div "Folders FYE 2027 S3 UP D26 Toddler Boy Hansoll 0 items FYE 2026 S4 UP D26 Toddl…" at bounding box center [780, 417] width 1467 height 614
